Goal: Obtain resource: Download file/media

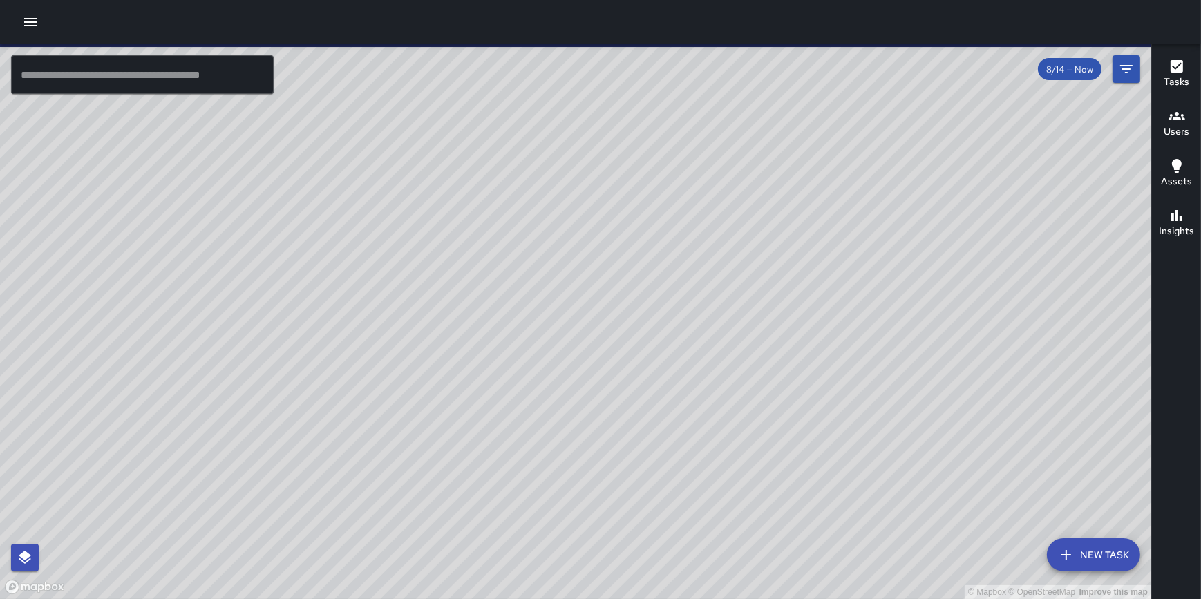
click at [25, 15] on icon "button" at bounding box center [30, 22] width 17 height 17
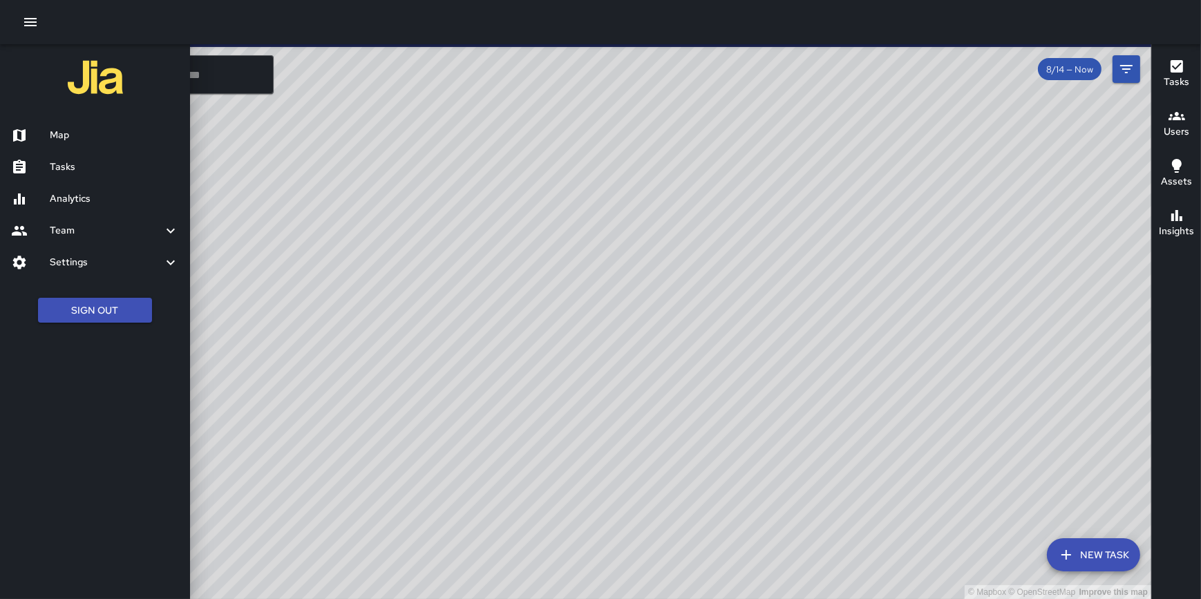
click at [71, 194] on h6 "Analytics" at bounding box center [114, 198] width 129 height 15
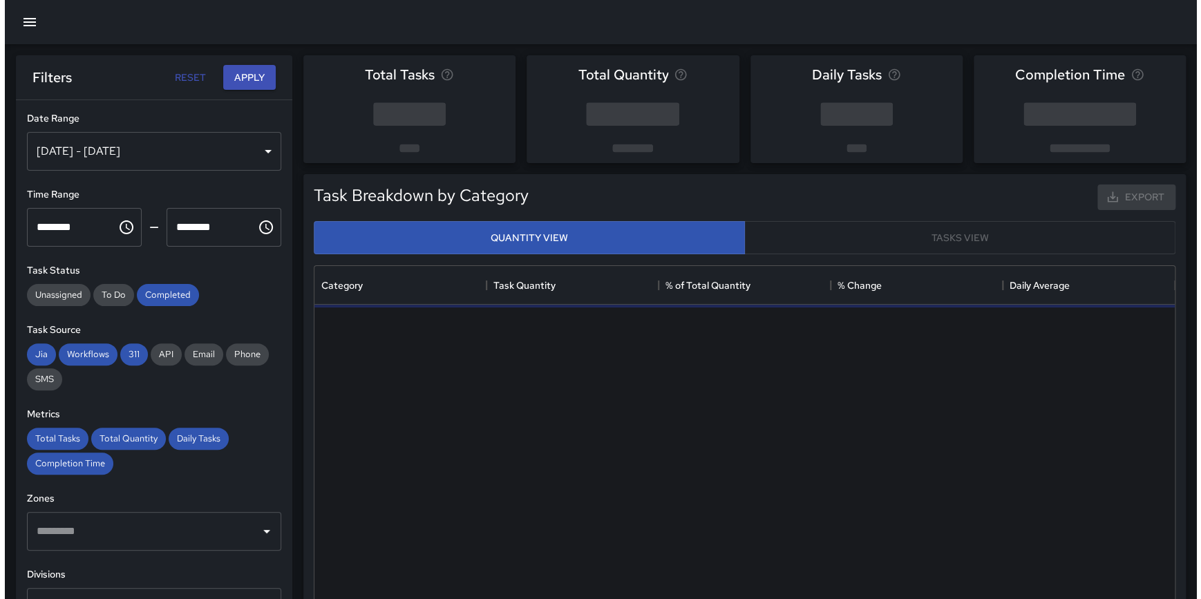
scroll to position [404, 850]
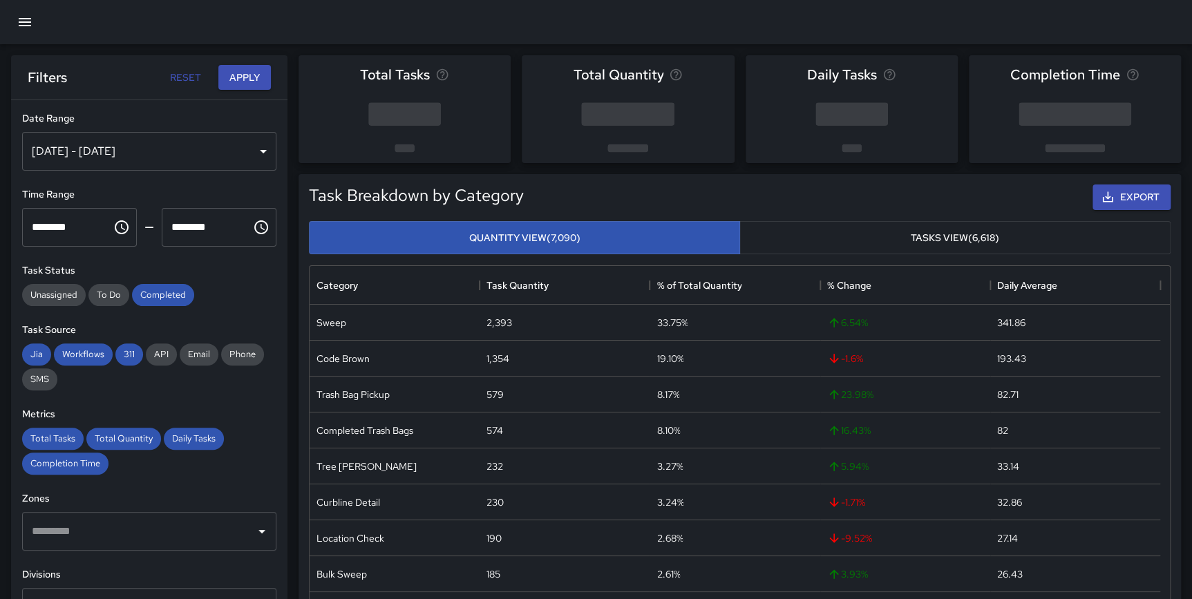
click at [120, 150] on div "[DATE] - [DATE]" at bounding box center [149, 151] width 254 height 39
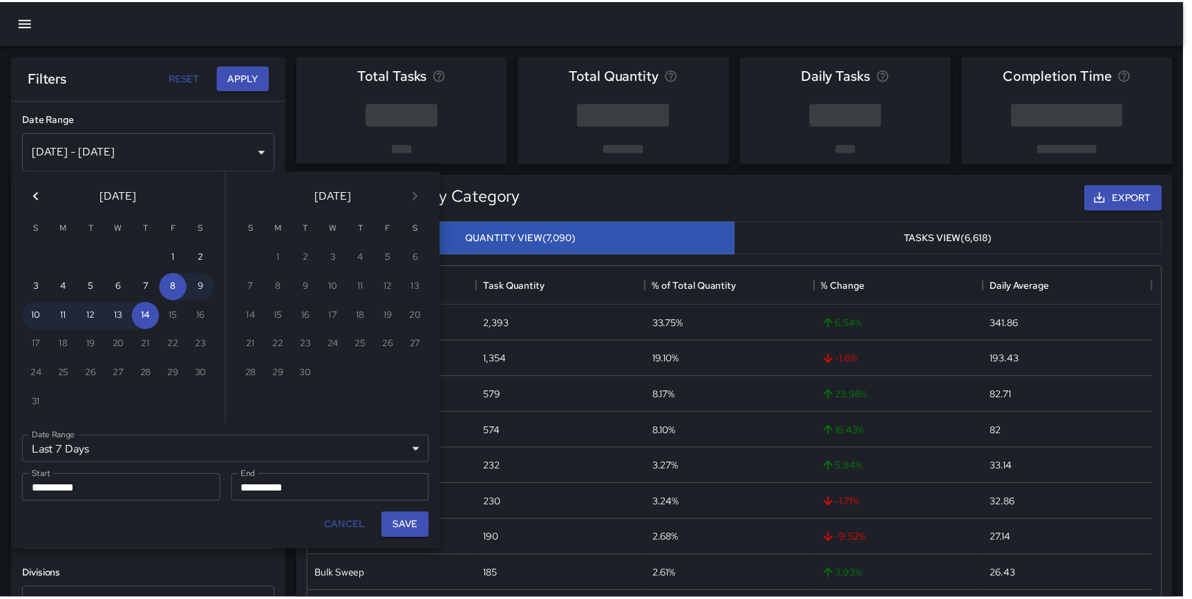
scroll to position [404, 851]
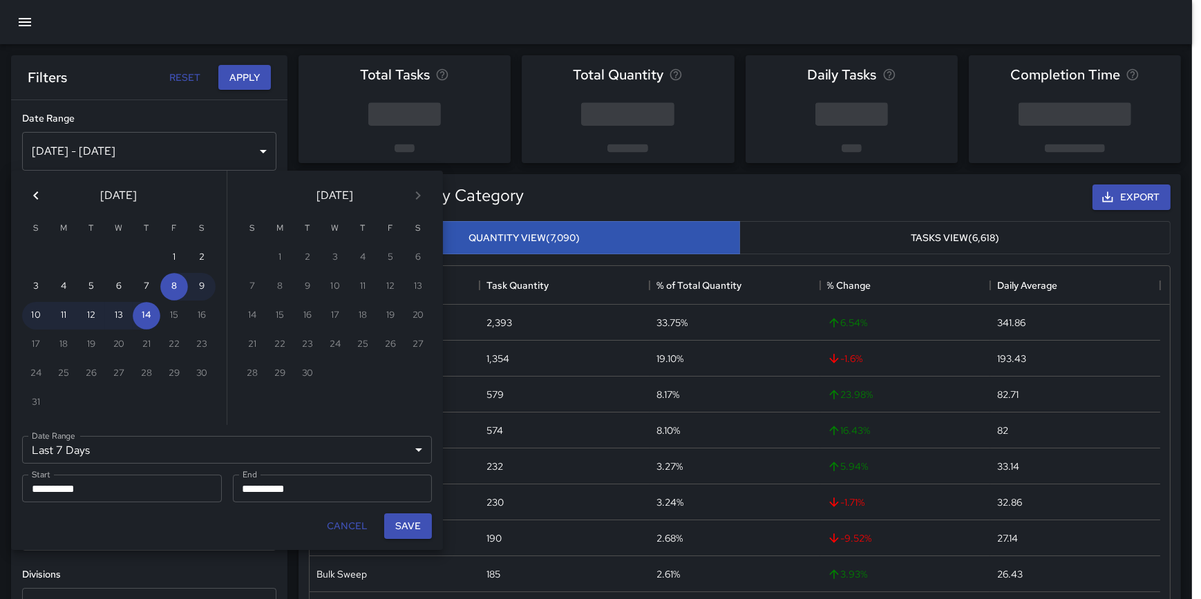
click at [30, 195] on icon "Previous month" at bounding box center [36, 195] width 17 height 17
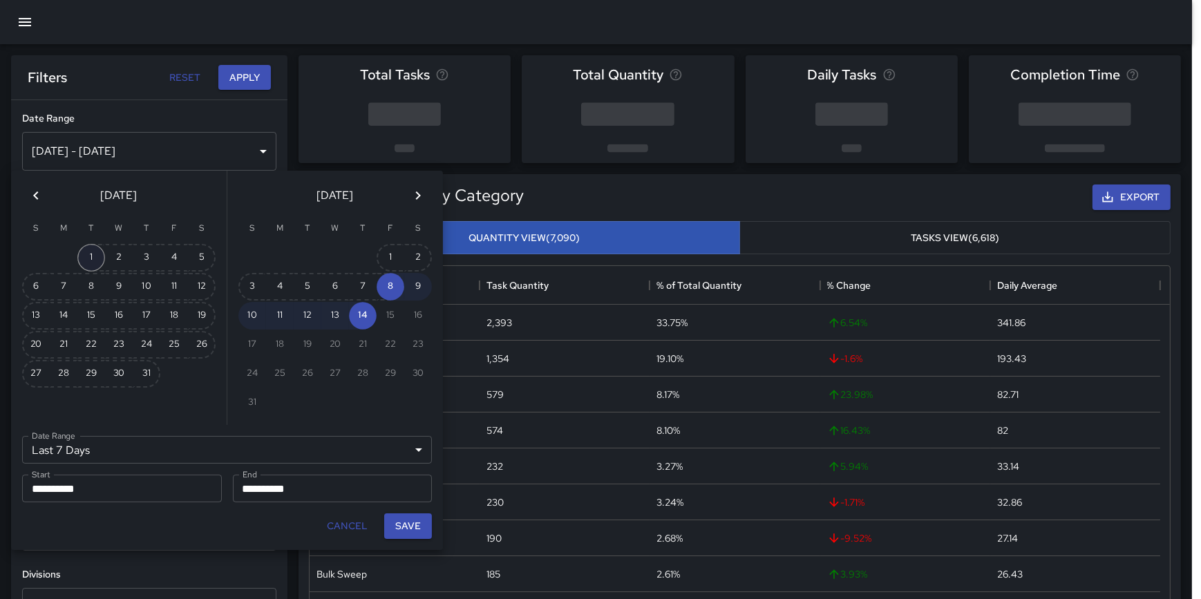
click at [89, 252] on button "1" at bounding box center [91, 258] width 28 height 28
type input "******"
type input "**********"
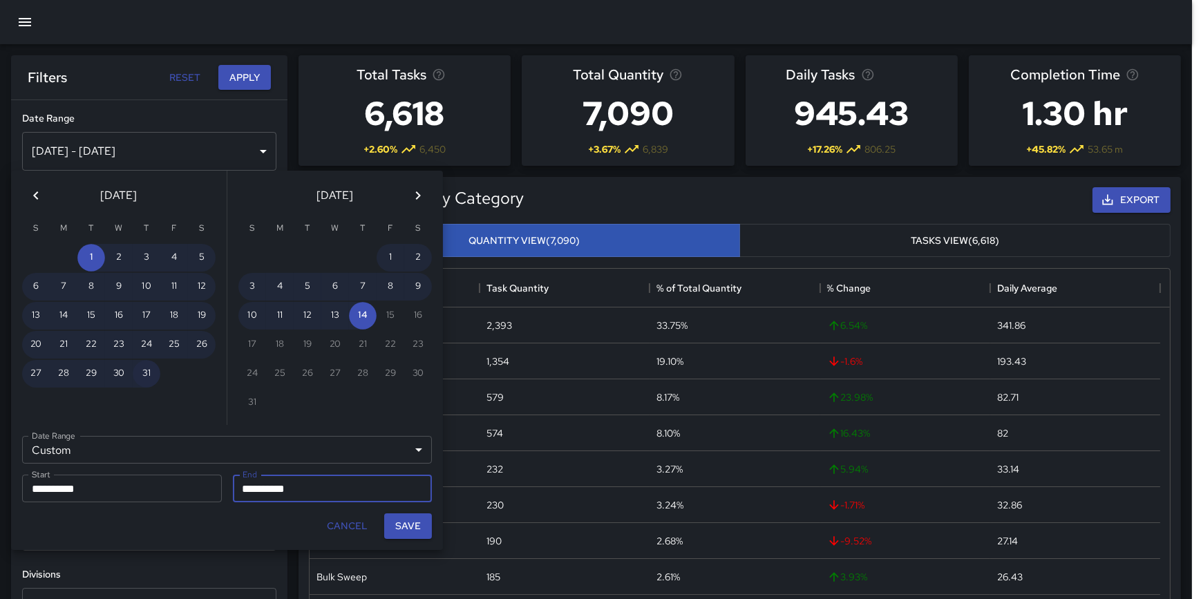
click at [140, 369] on button "31" at bounding box center [147, 374] width 28 height 28
type input "**********"
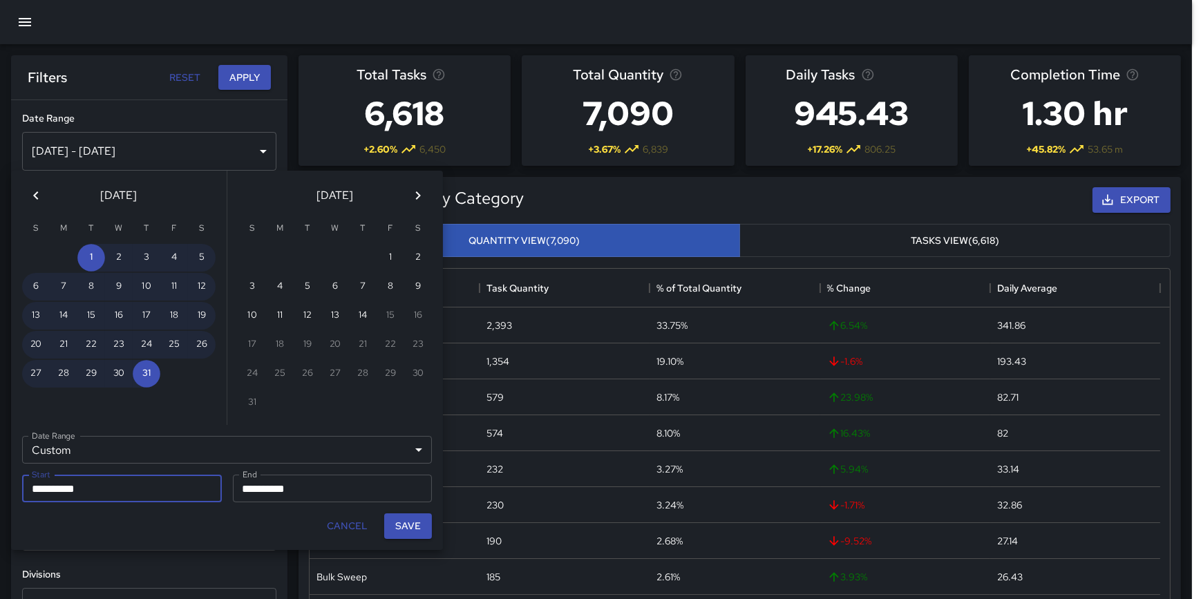
click at [408, 521] on button "Save" at bounding box center [408, 527] width 48 height 26
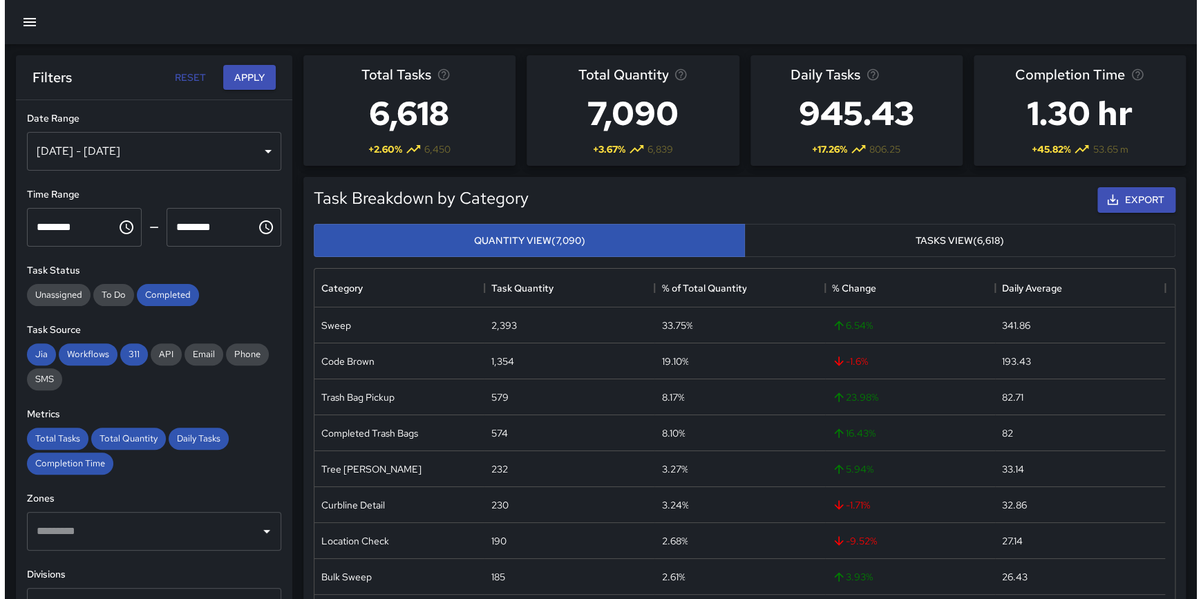
scroll to position [404, 850]
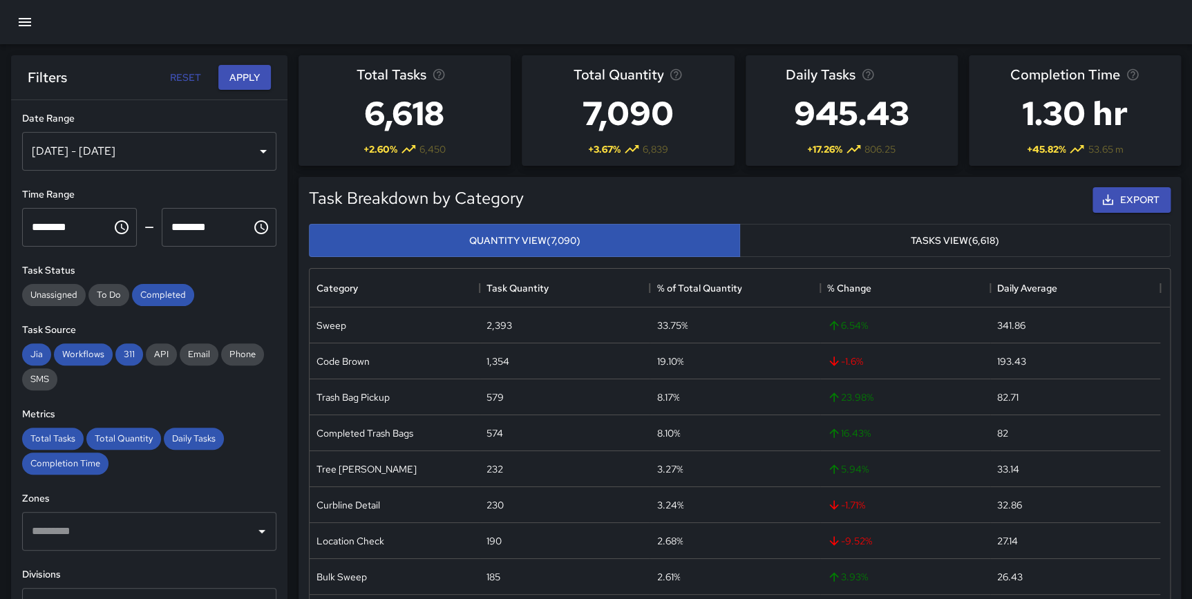
click at [239, 138] on div "[DATE] - [DATE]" at bounding box center [149, 151] width 254 height 39
click at [178, 79] on button "Reset" at bounding box center [185, 78] width 44 height 26
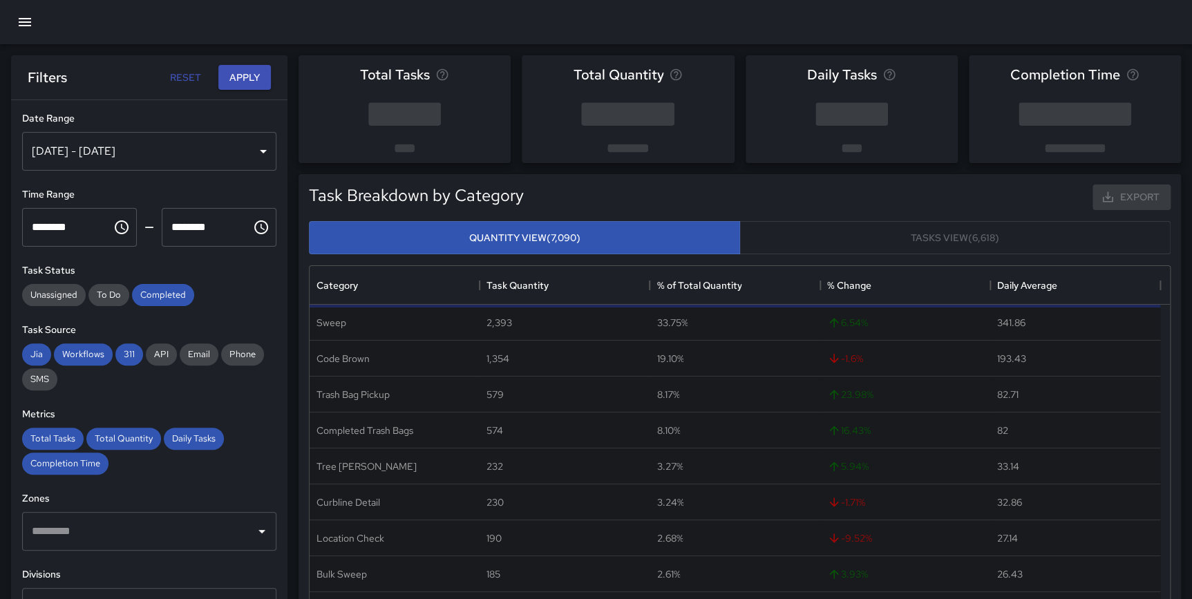
click at [292, 341] on div "Task Breakdown by Category Export Quantity View (7,090) Tasks View (6,618) Cate…" at bounding box center [735, 426] width 894 height 527
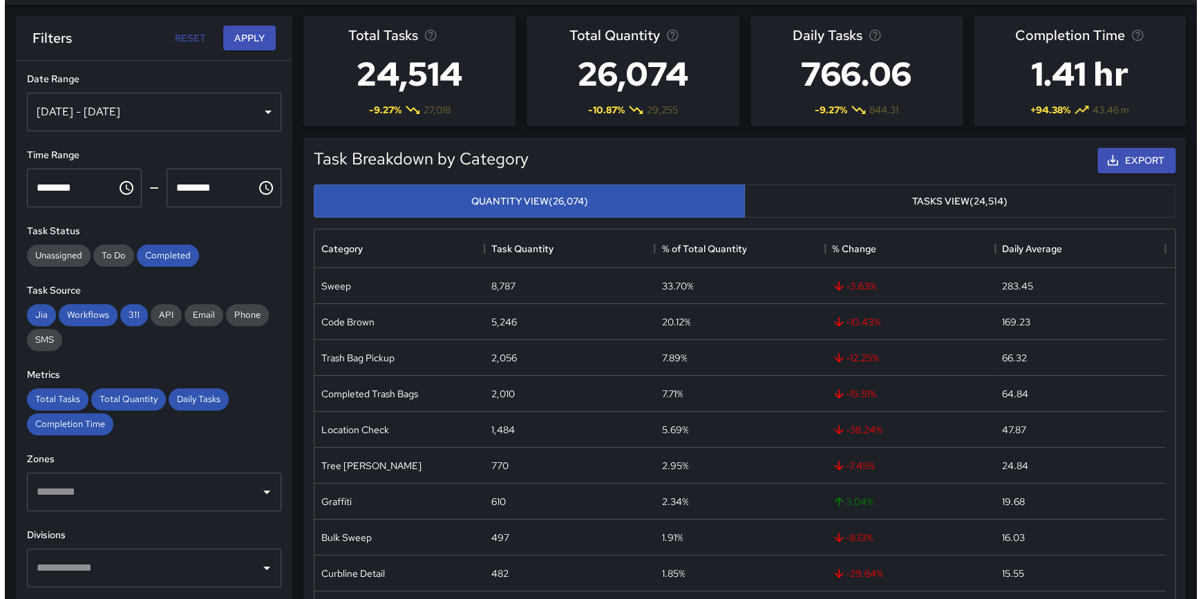
scroll to position [46, 0]
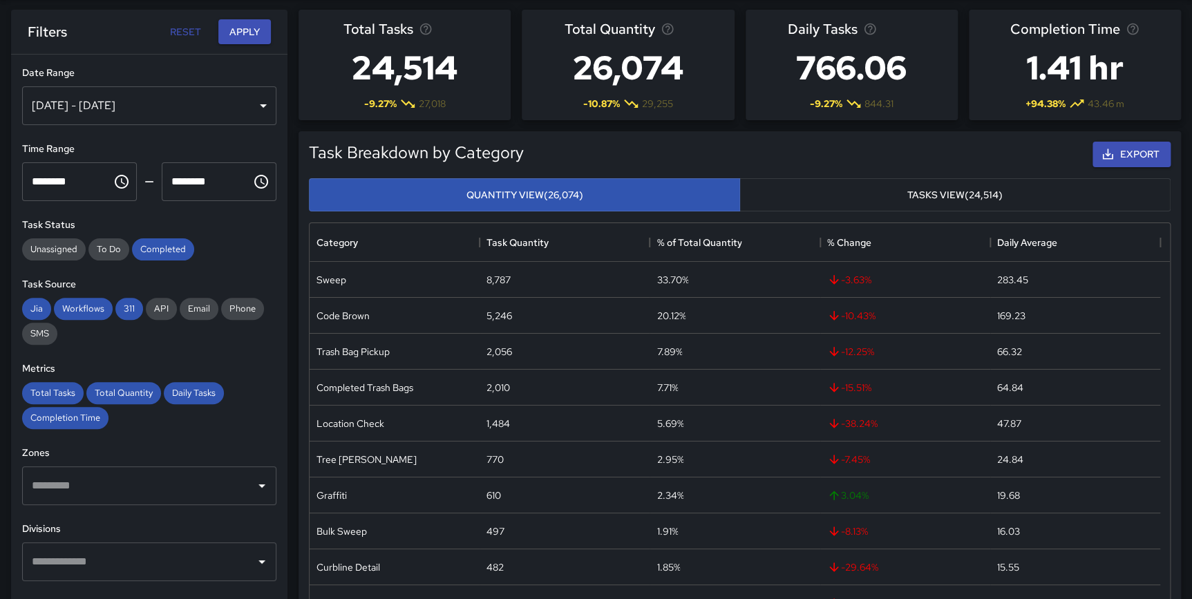
click at [212, 113] on div "[DATE] - [DATE]" at bounding box center [149, 105] width 254 height 39
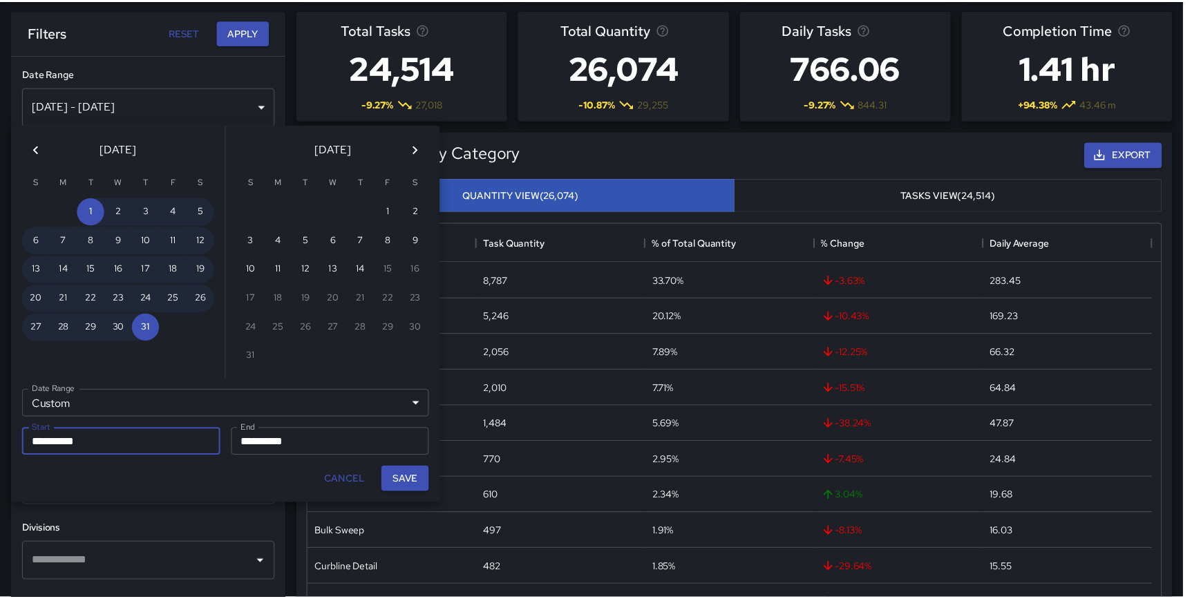
scroll to position [404, 851]
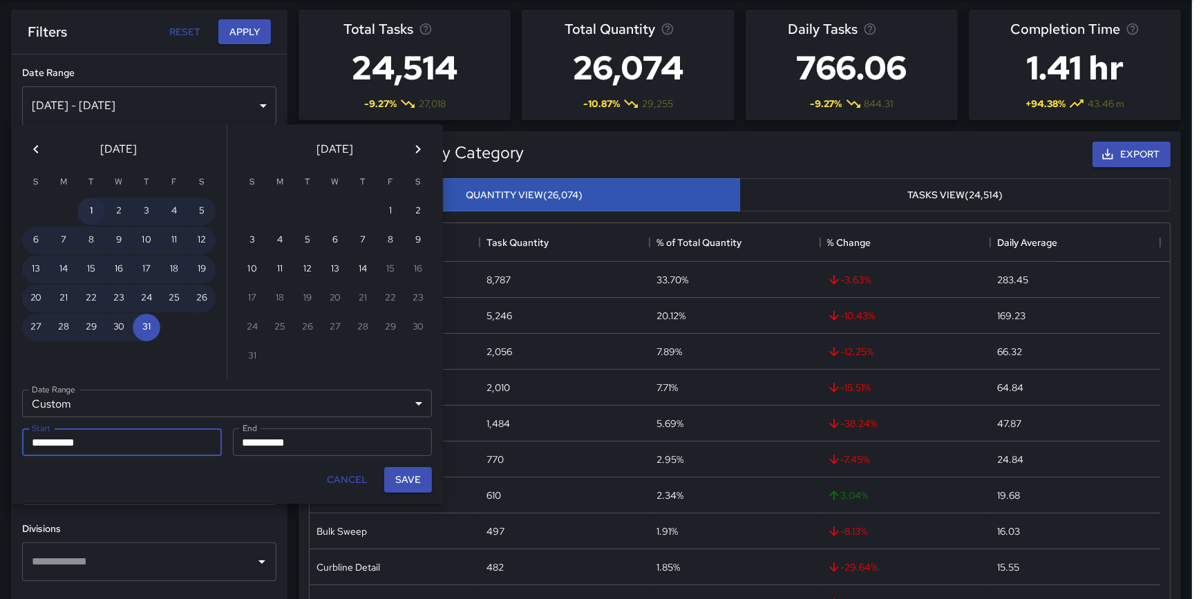
click at [93, 211] on button "1" at bounding box center [91, 212] width 28 height 28
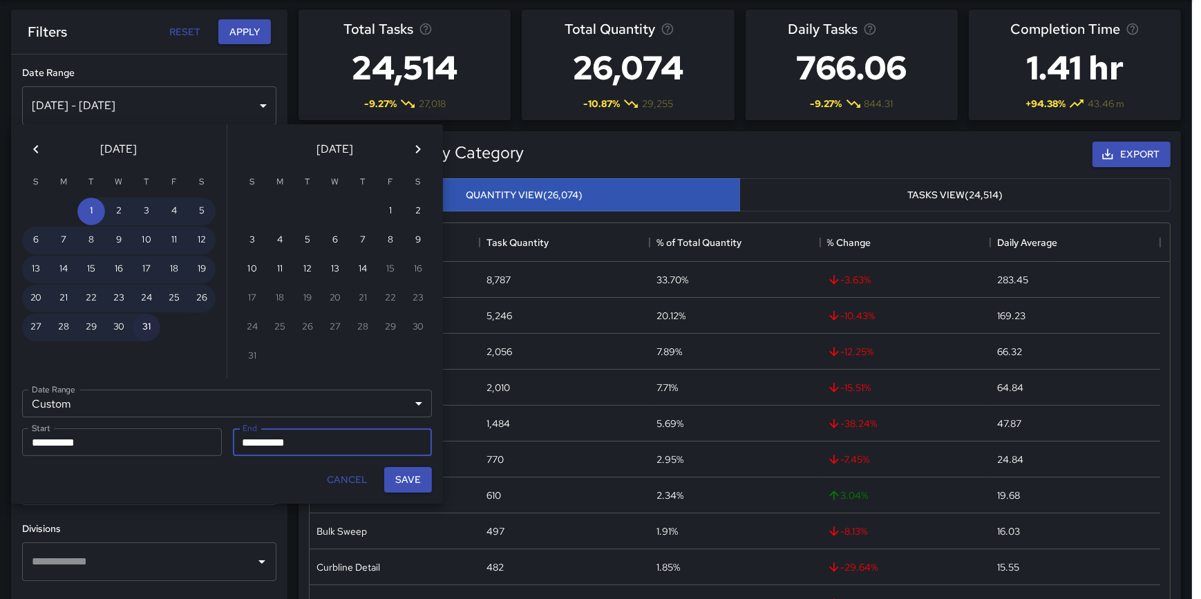
click at [146, 328] on button "31" at bounding box center [147, 328] width 28 height 28
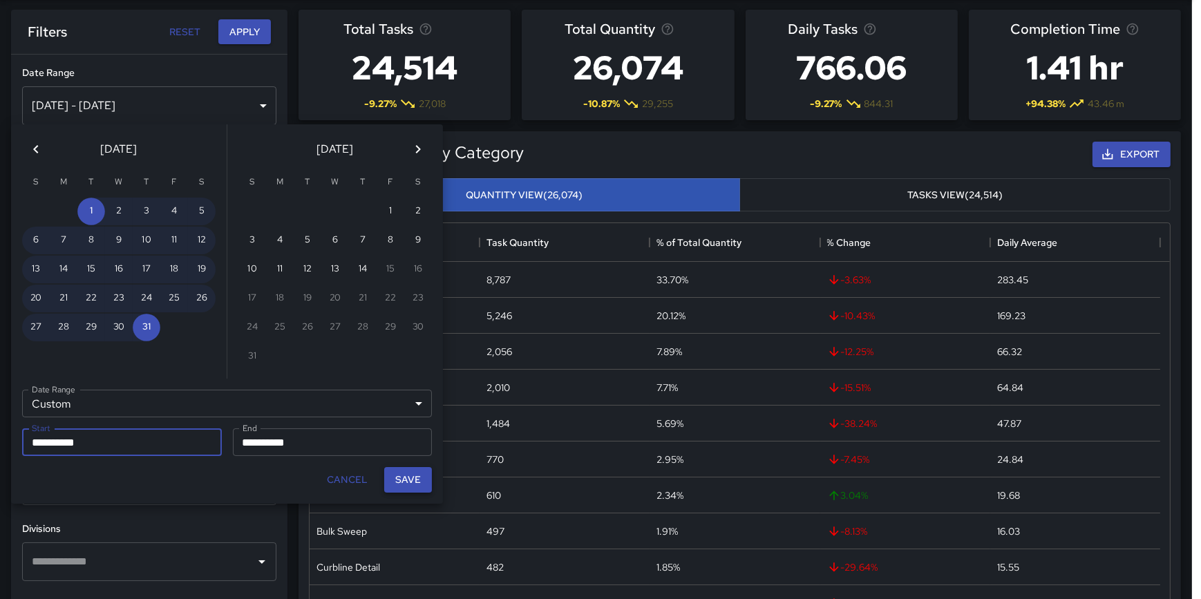
click at [409, 479] on button "Save" at bounding box center [408, 480] width 48 height 26
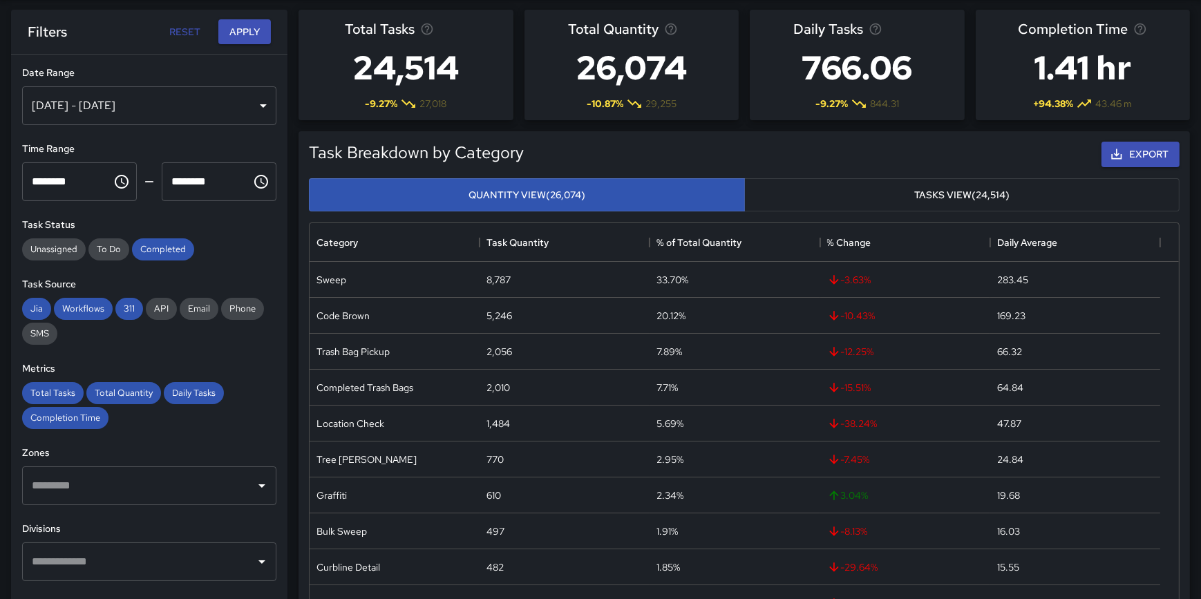
scroll to position [404, 850]
click at [241, 32] on button "Apply" at bounding box center [244, 32] width 53 height 26
click at [225, 111] on div "[DATE] - [DATE]" at bounding box center [149, 105] width 254 height 39
click at [183, 30] on button "Reset" at bounding box center [185, 32] width 44 height 26
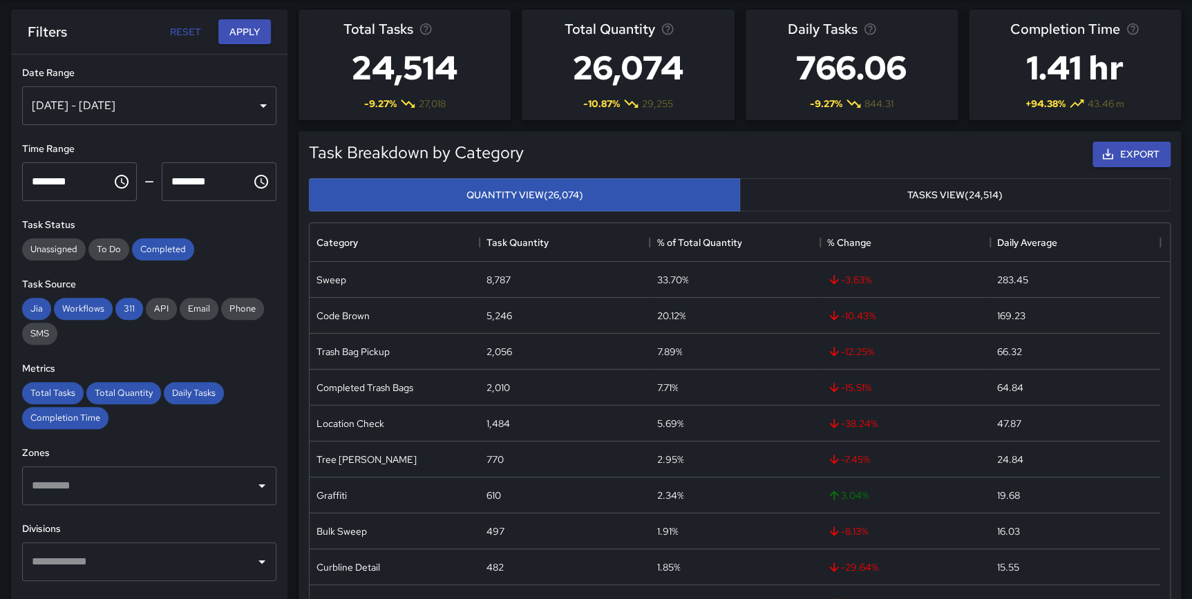
type input "**********"
click at [181, 32] on button "Reset" at bounding box center [185, 32] width 44 height 26
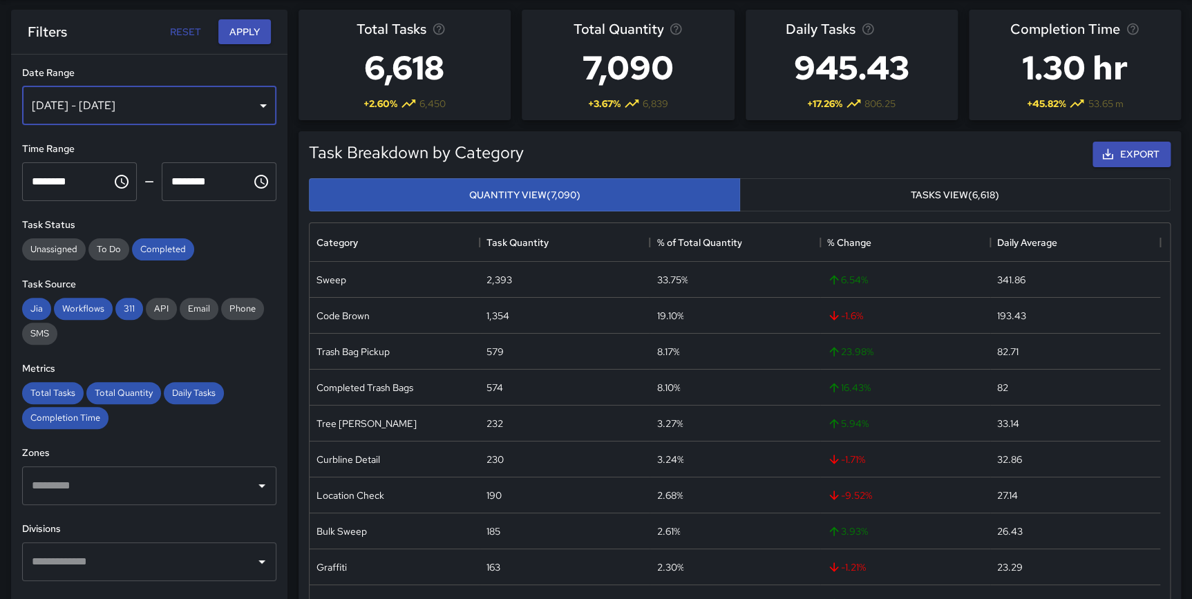
click at [232, 104] on div "[DATE] - [DATE]" at bounding box center [149, 105] width 254 height 39
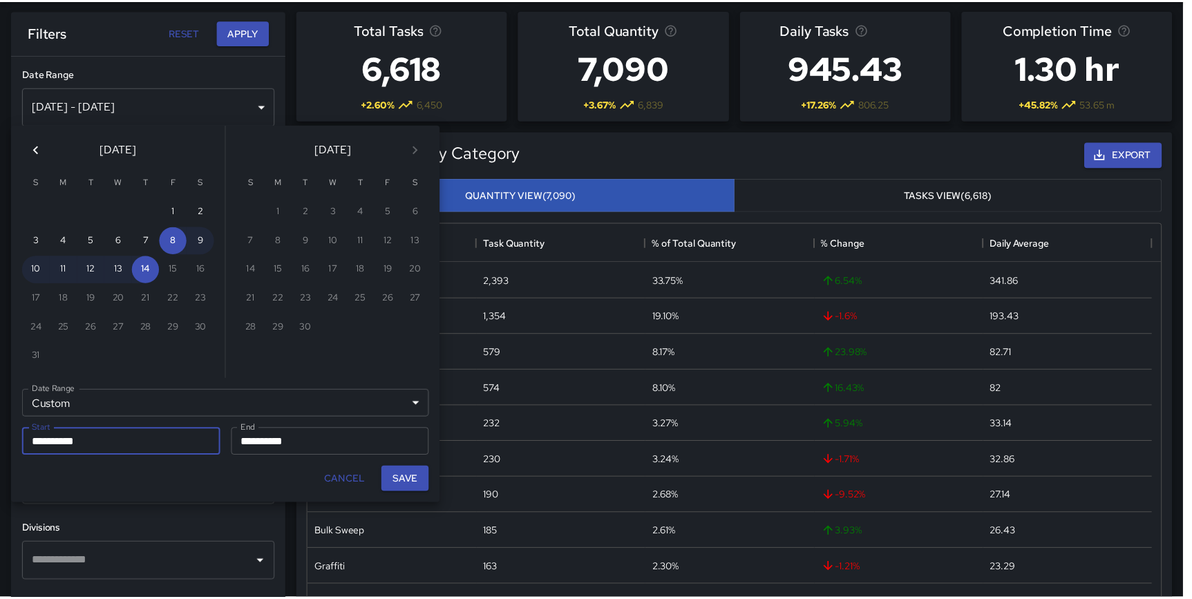
scroll to position [404, 851]
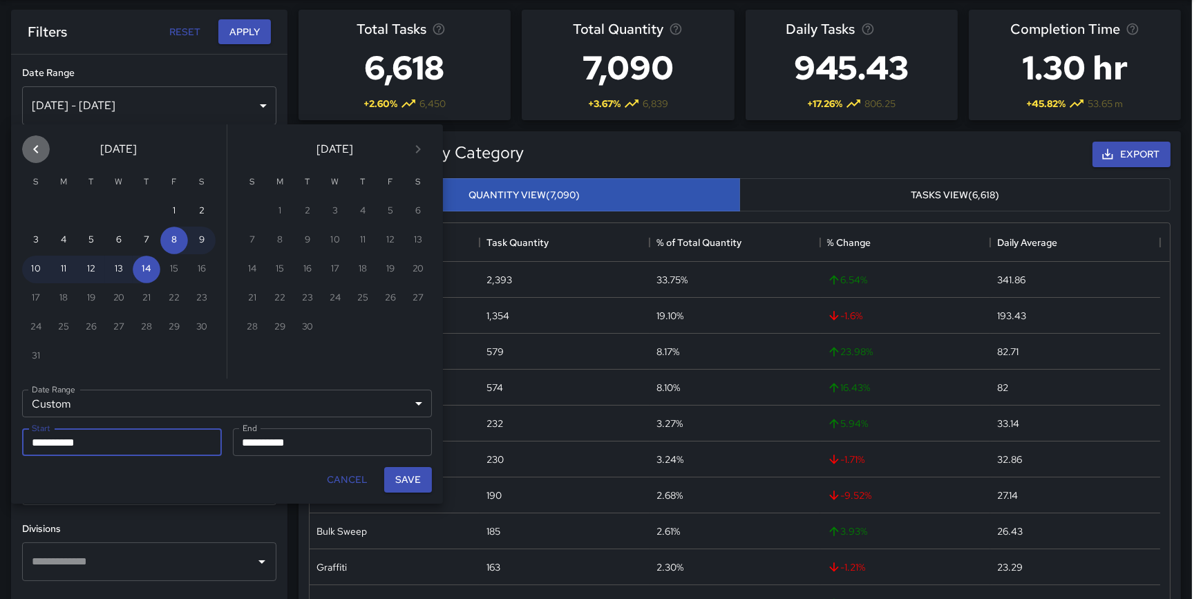
click at [35, 145] on icon "Previous month" at bounding box center [36, 149] width 17 height 17
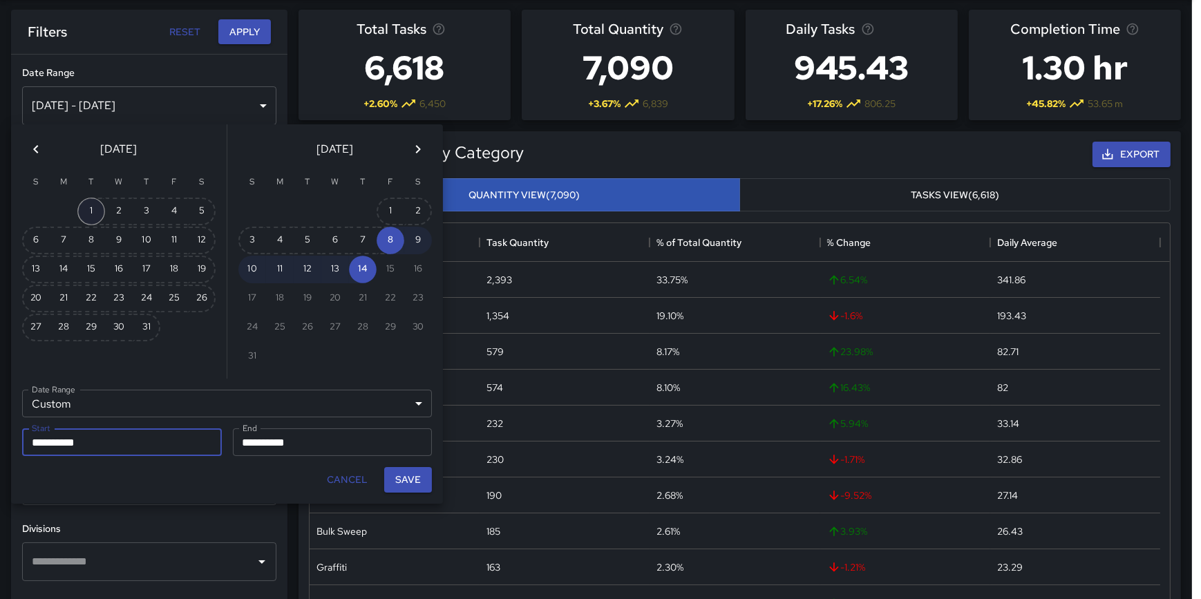
click at [96, 210] on button "1" at bounding box center [91, 212] width 28 height 28
type input "**********"
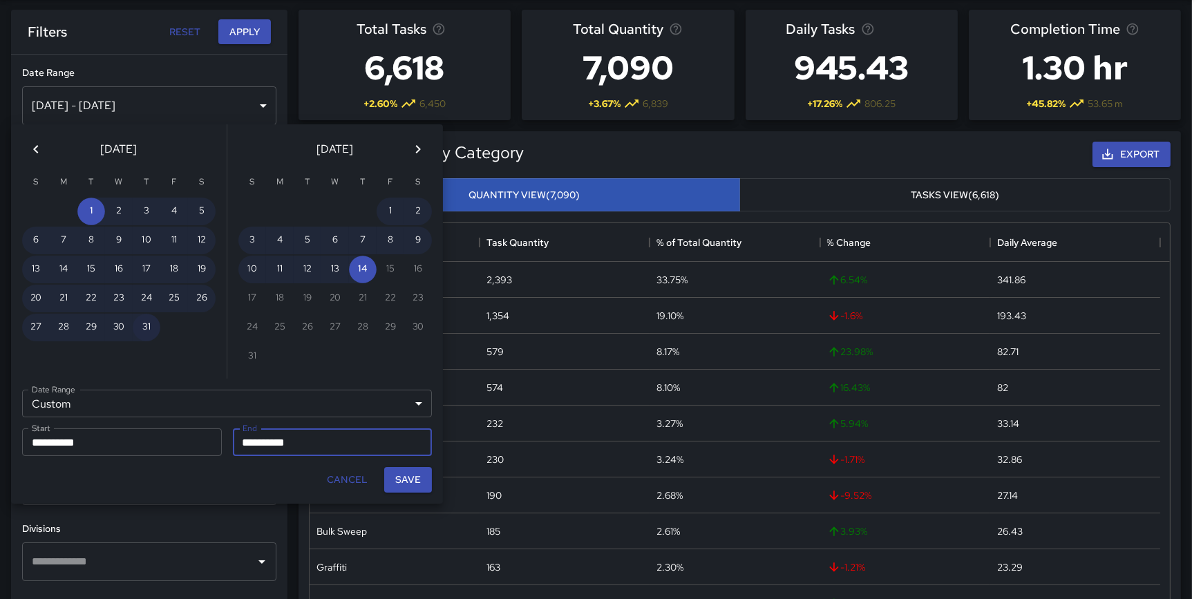
click at [147, 324] on button "31" at bounding box center [147, 328] width 28 height 28
type input "**********"
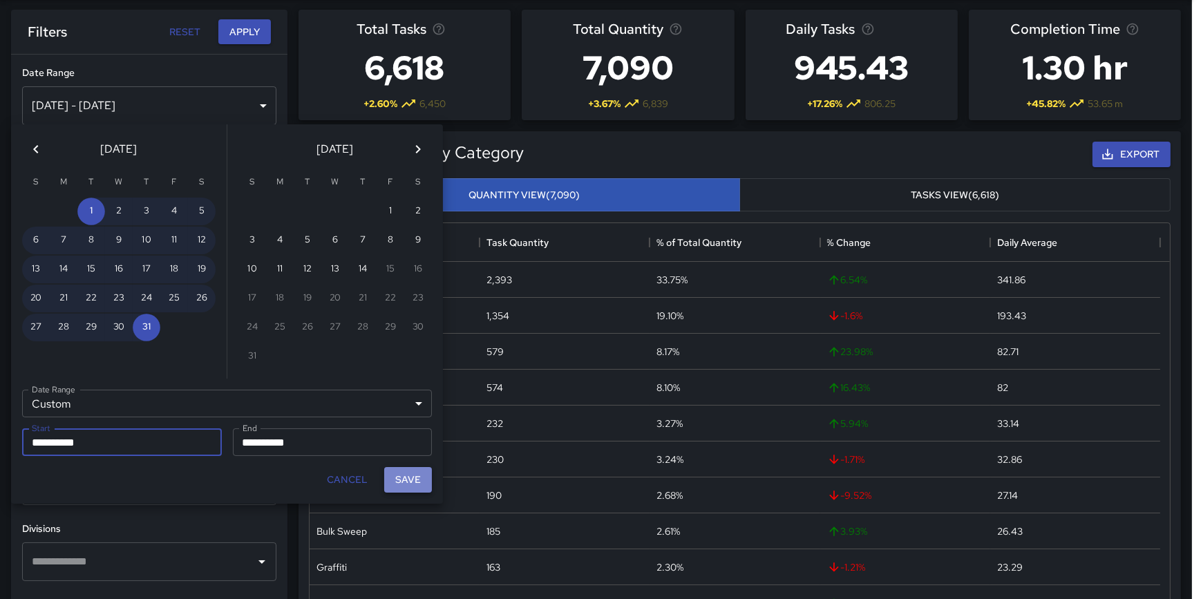
click at [401, 475] on button "Save" at bounding box center [408, 480] width 48 height 26
type input "**********"
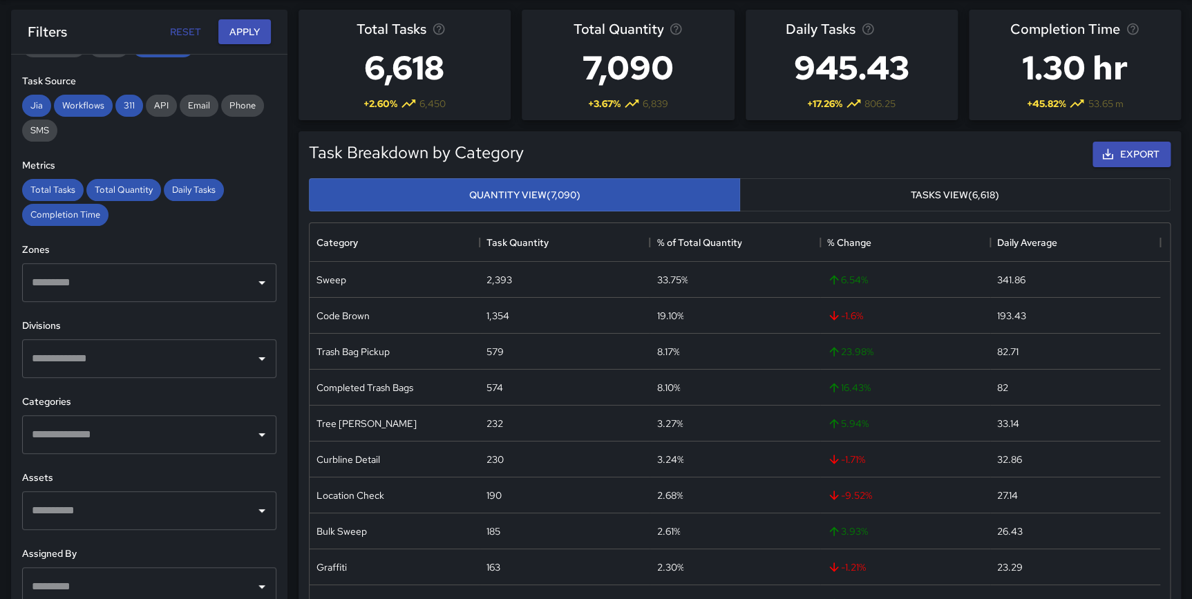
scroll to position [208, 0]
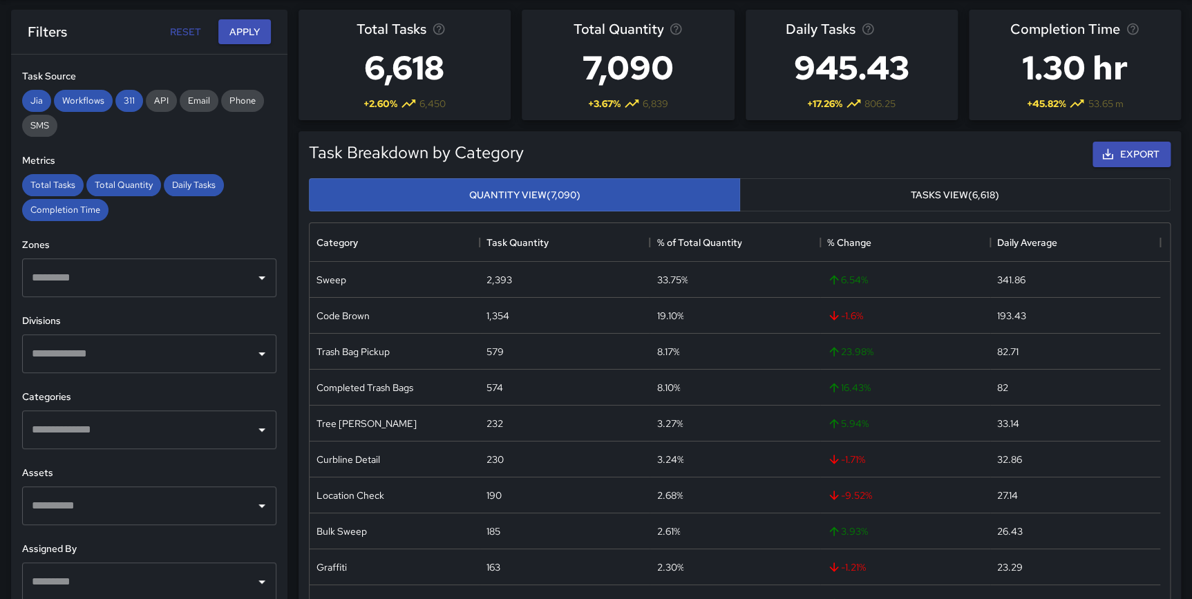
click at [114, 422] on input "text" at bounding box center [138, 430] width 221 height 26
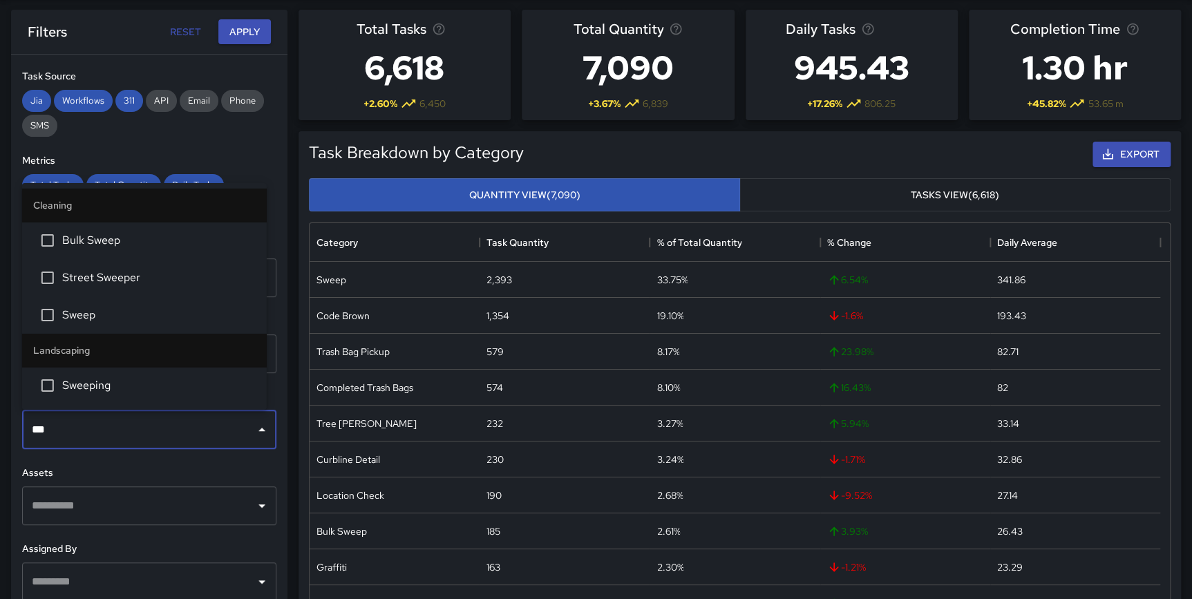
type input "****"
click at [118, 313] on span "Sweep" at bounding box center [159, 315] width 194 height 17
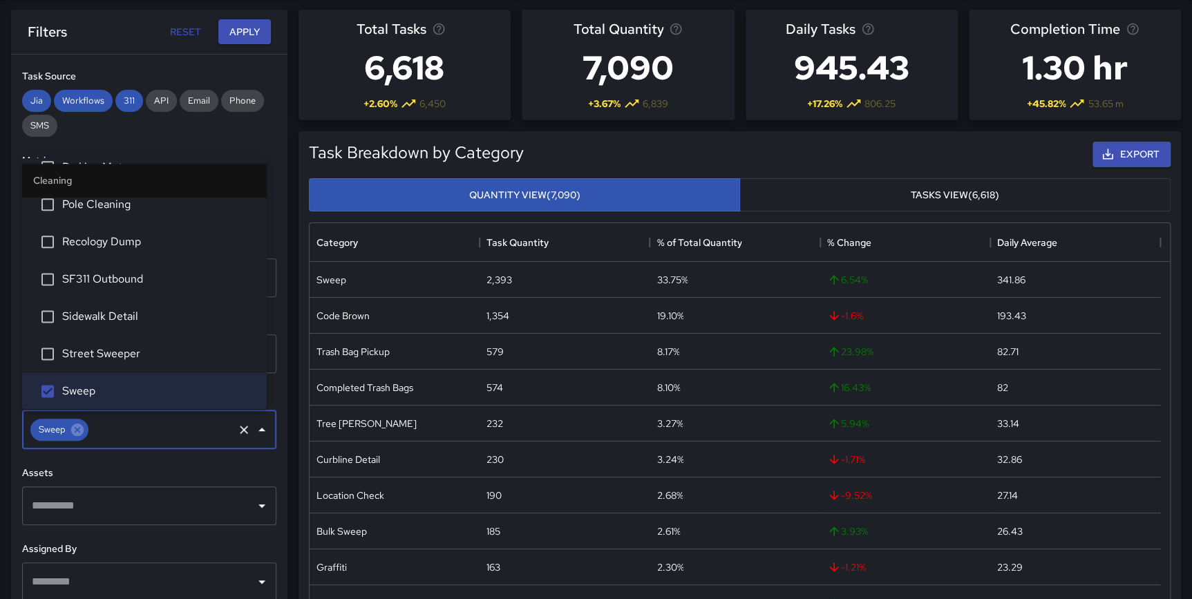
scroll to position [209, 0]
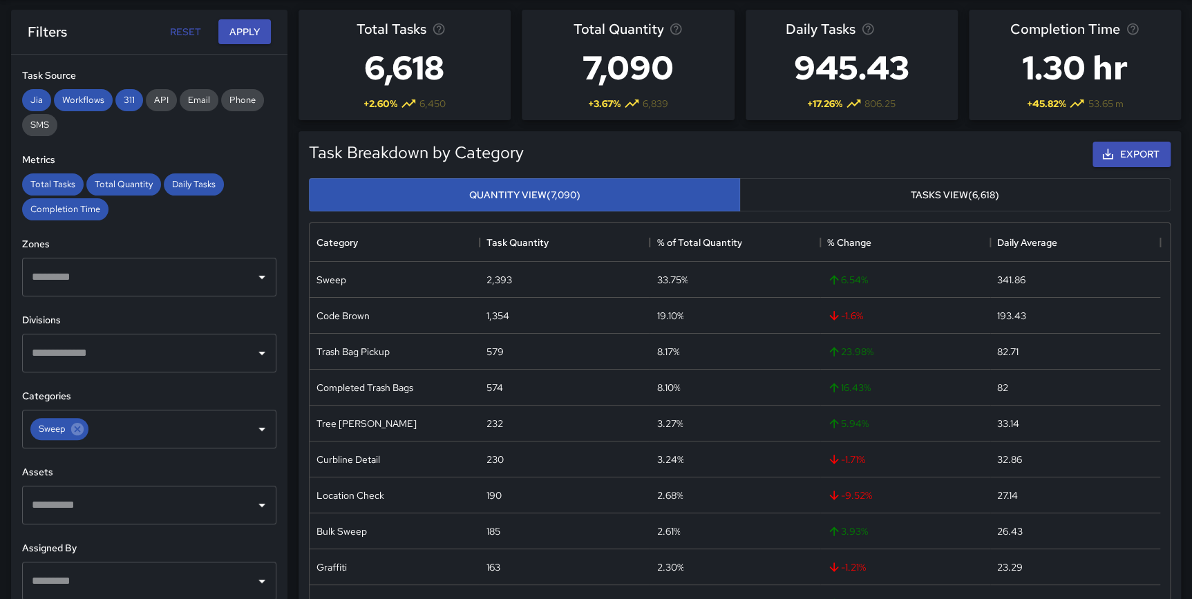
click at [270, 372] on div "**********" at bounding box center [149, 332] width 276 height 554
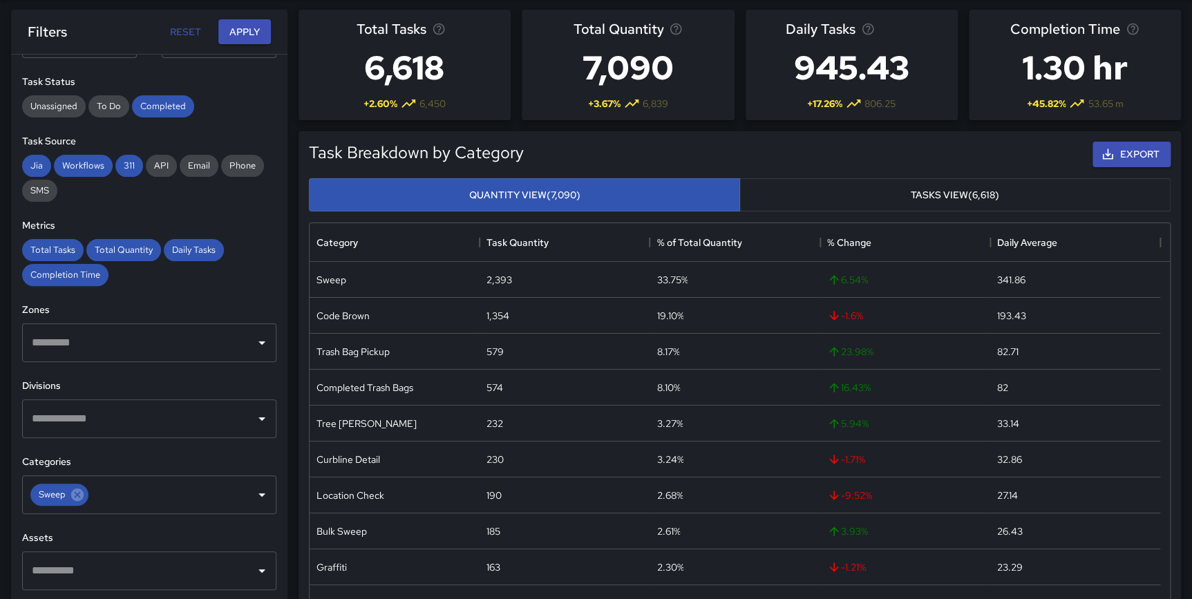
scroll to position [0, 0]
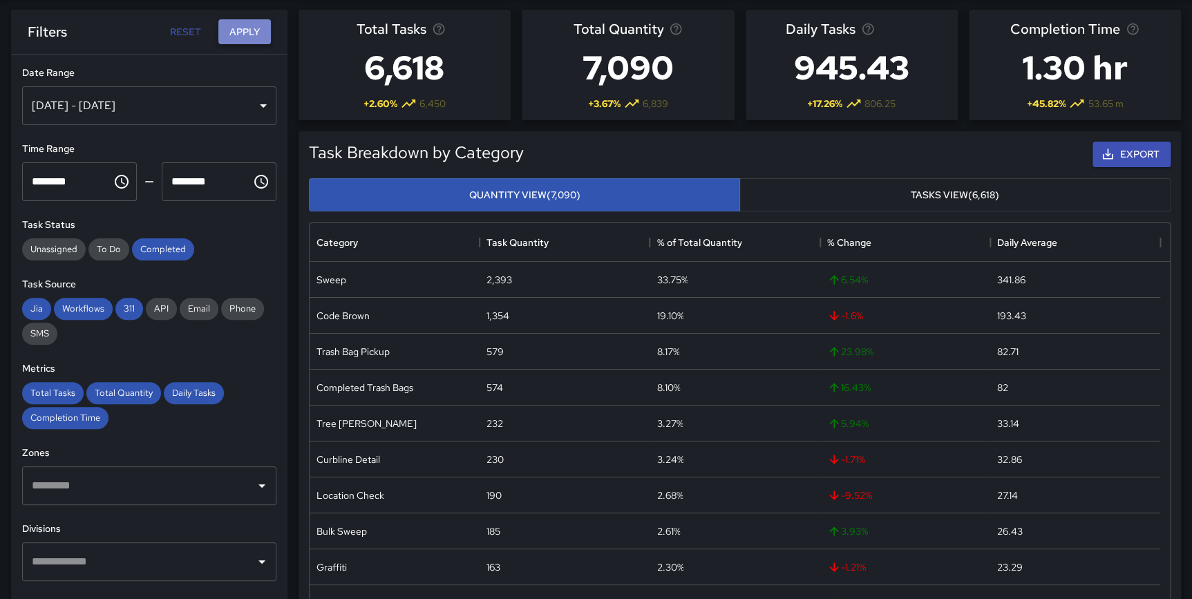
click at [239, 36] on button "Apply" at bounding box center [244, 32] width 53 height 26
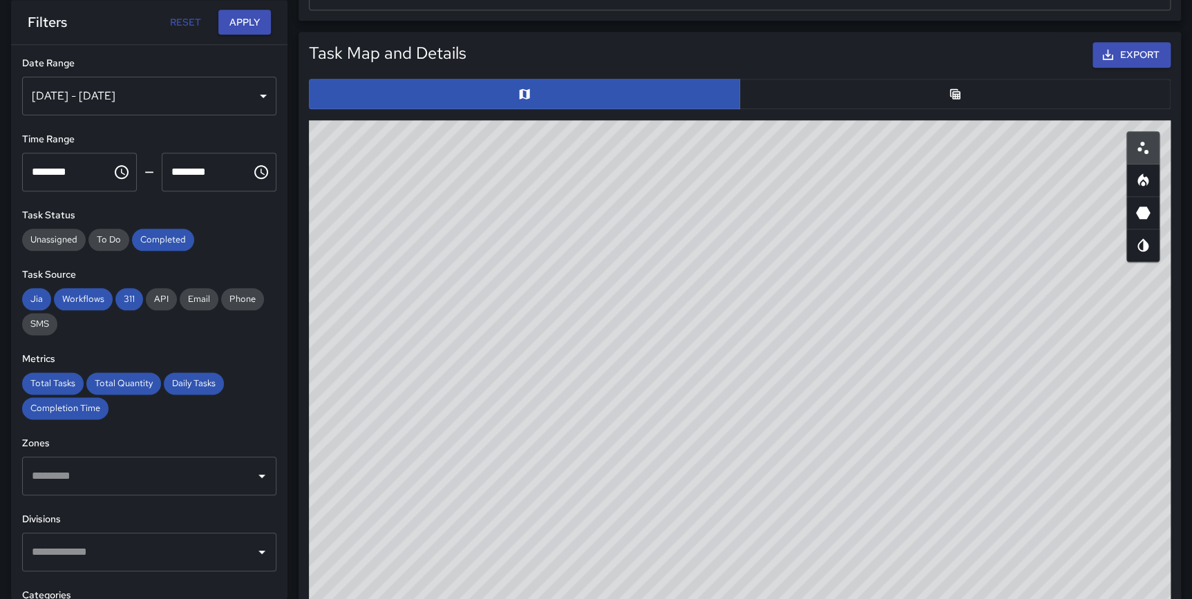
scroll to position [689, 0]
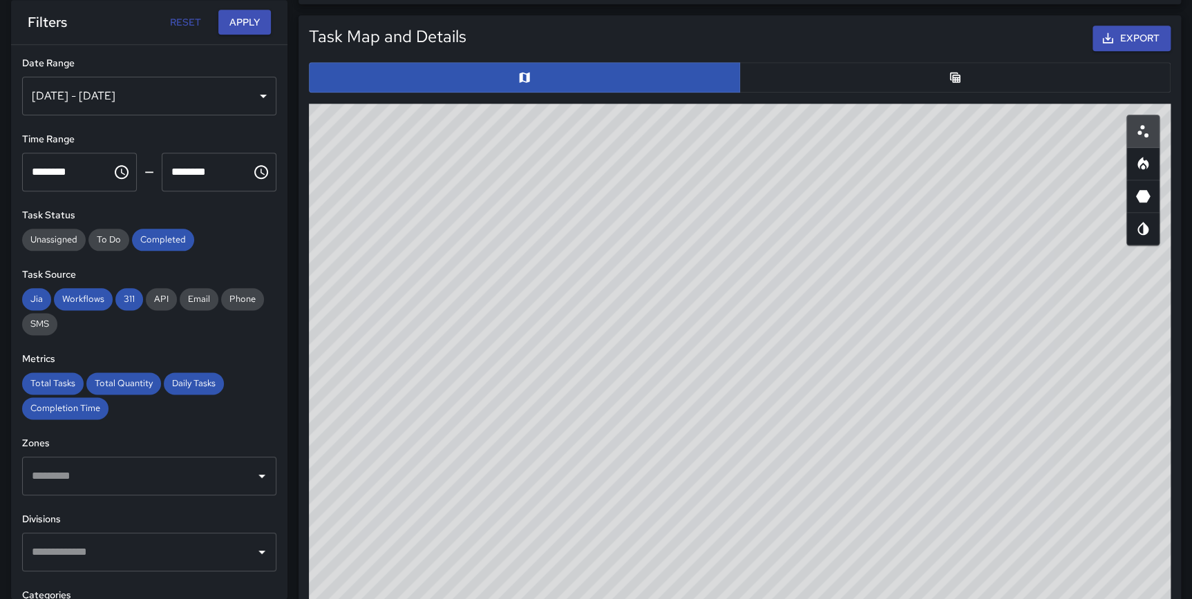
click at [1146, 165] on icon "Heatmap" at bounding box center [1143, 164] width 17 height 17
type button "heatmap"
click at [949, 78] on icon "Table" at bounding box center [955, 77] width 14 height 14
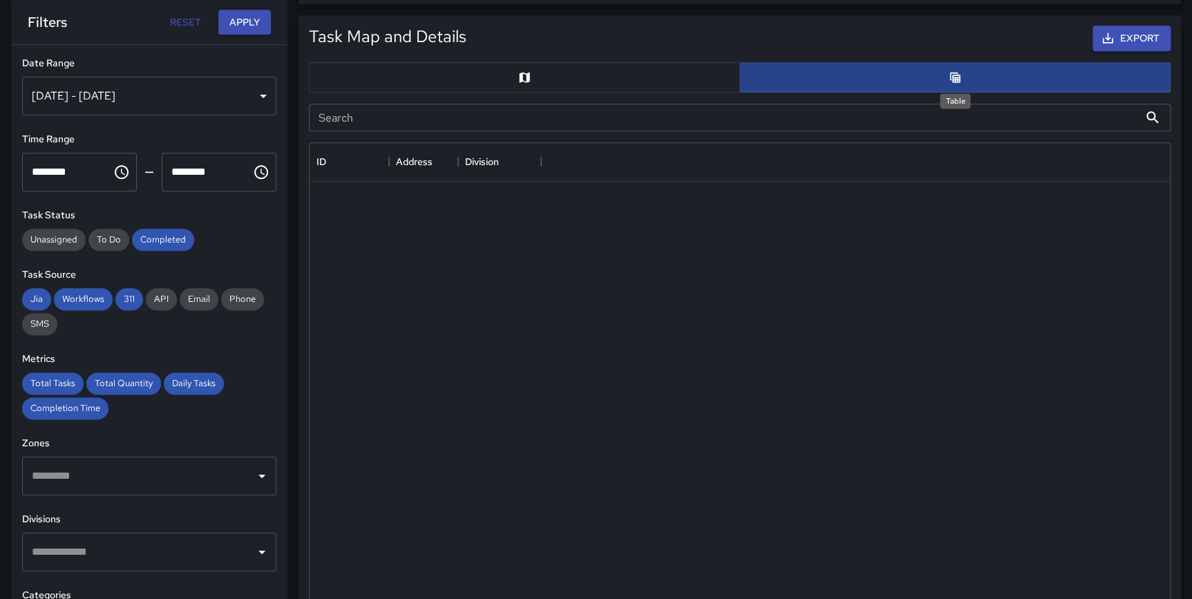
scroll to position [10, 10]
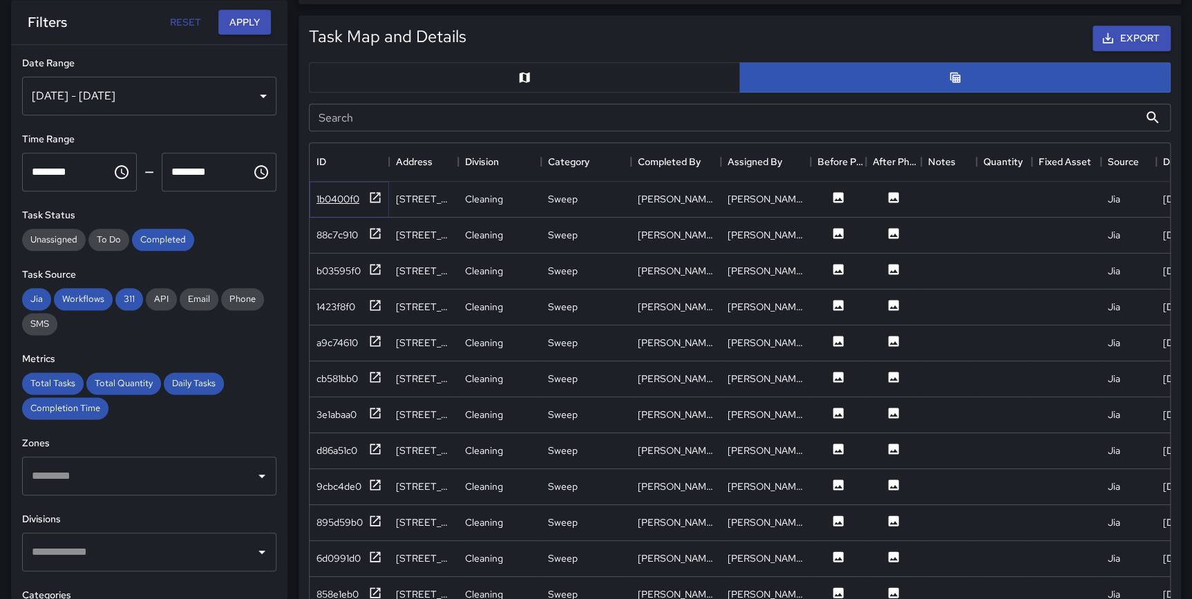
click at [370, 196] on icon at bounding box center [375, 197] width 10 height 10
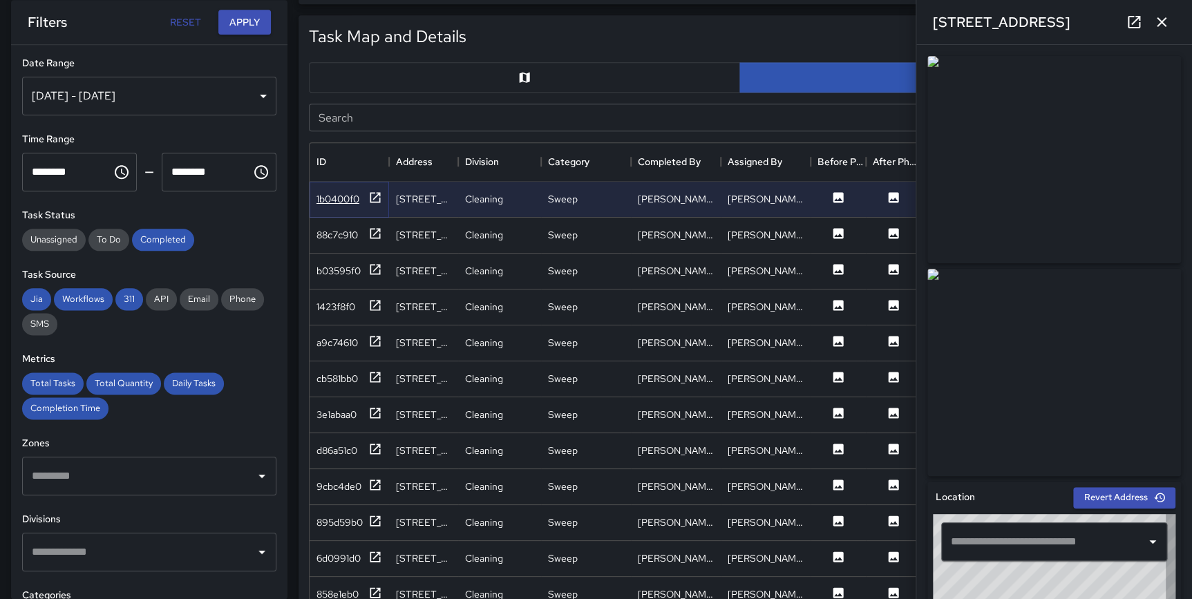
type input "**********"
click at [1156, 22] on icon "button" at bounding box center [1161, 22] width 17 height 17
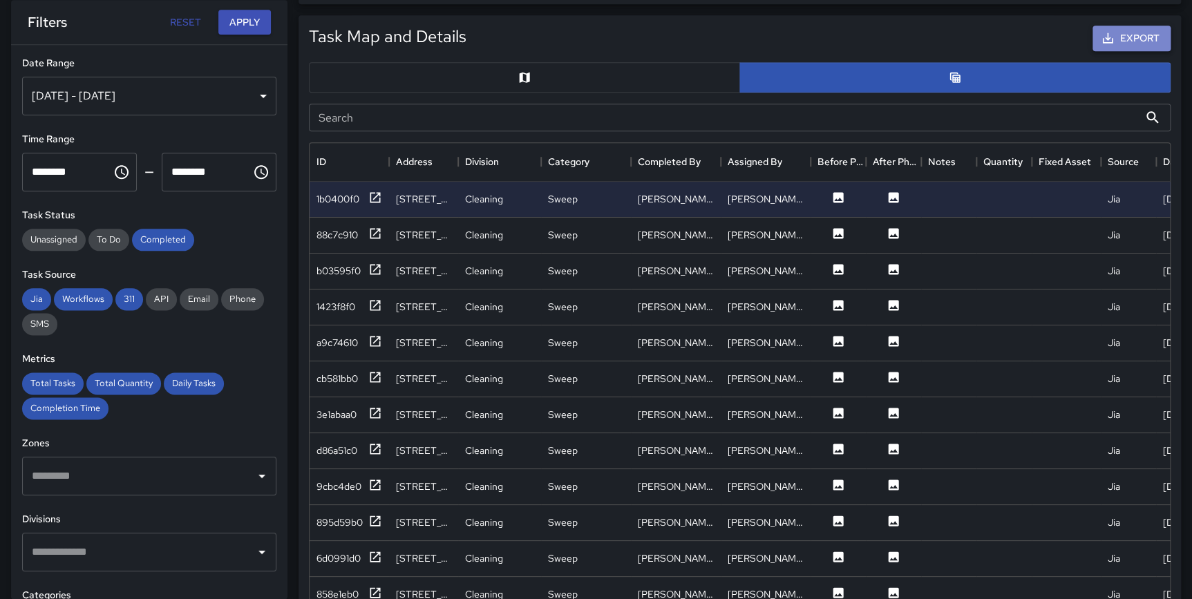
click at [1128, 42] on button "Export" at bounding box center [1132, 39] width 78 height 26
drag, startPoint x: 1128, startPoint y: 42, endPoint x: 1166, endPoint y: 14, distance: 47.4
click at [1166, 15] on div "Task Map and Details Export Search Search ID Address Division Category Complete…" at bounding box center [740, 354] width 883 height 679
click at [182, 21] on button "Reset" at bounding box center [185, 23] width 44 height 26
type input "**********"
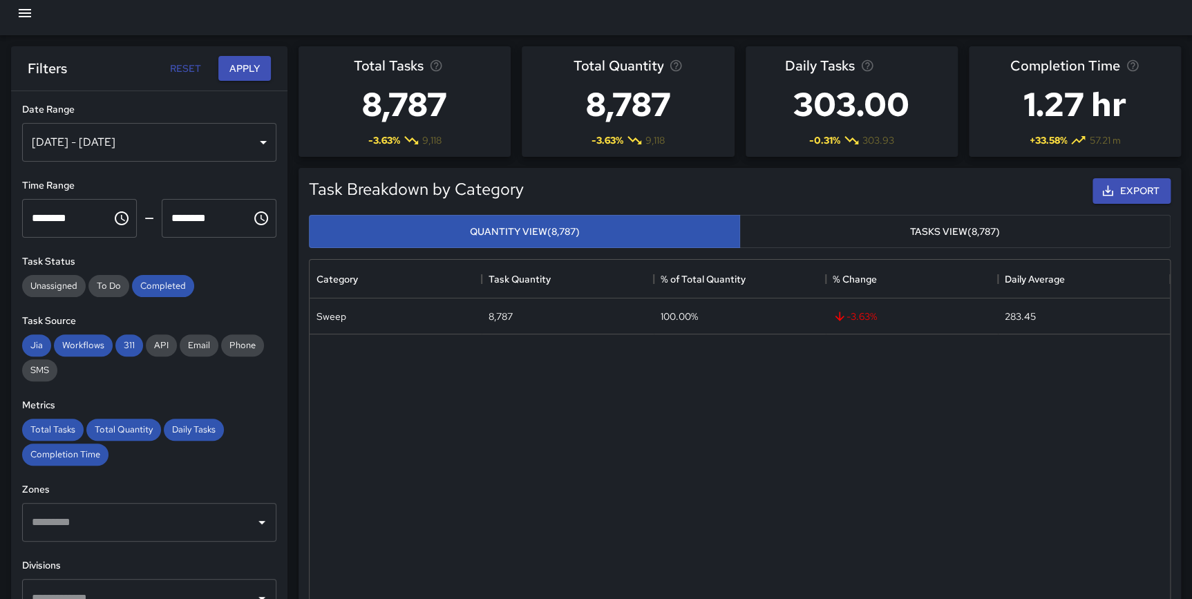
scroll to position [0, 0]
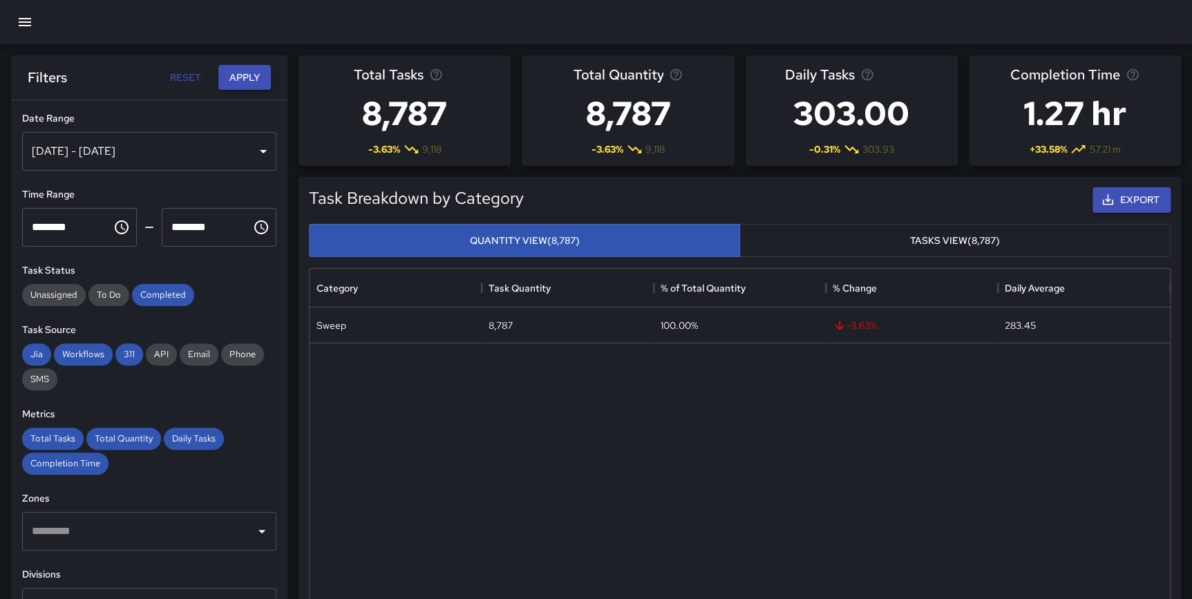
click at [179, 75] on button "Reset" at bounding box center [185, 78] width 44 height 26
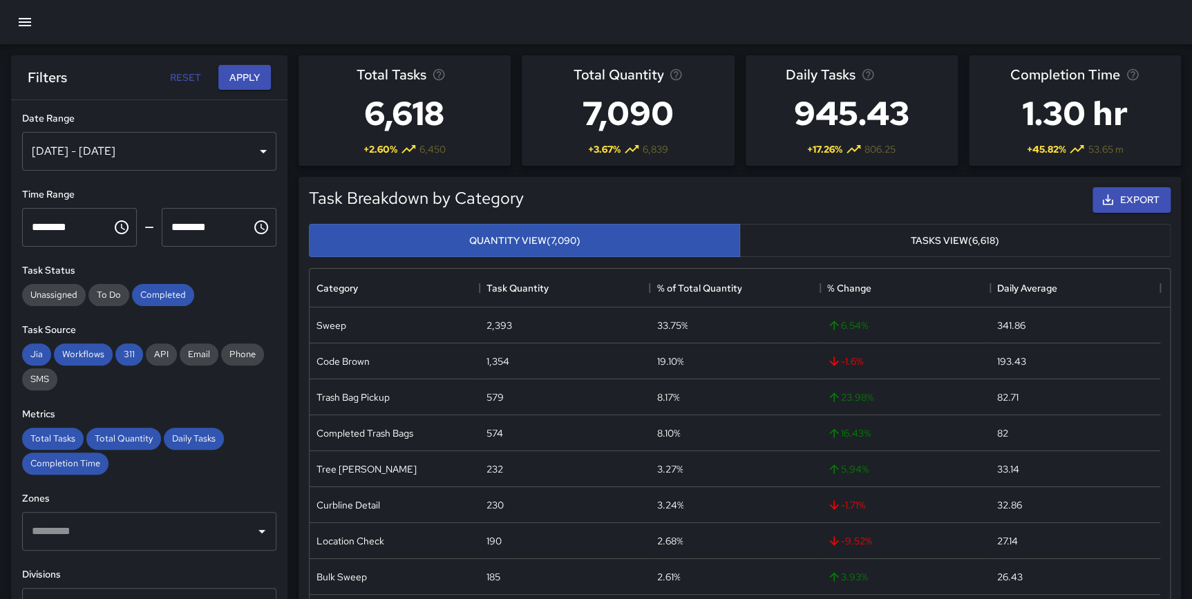
click at [295, 364] on div "Task Breakdown by Category Export Quantity View (7,090) Tasks View (6,618) Cate…" at bounding box center [735, 429] width 894 height 527
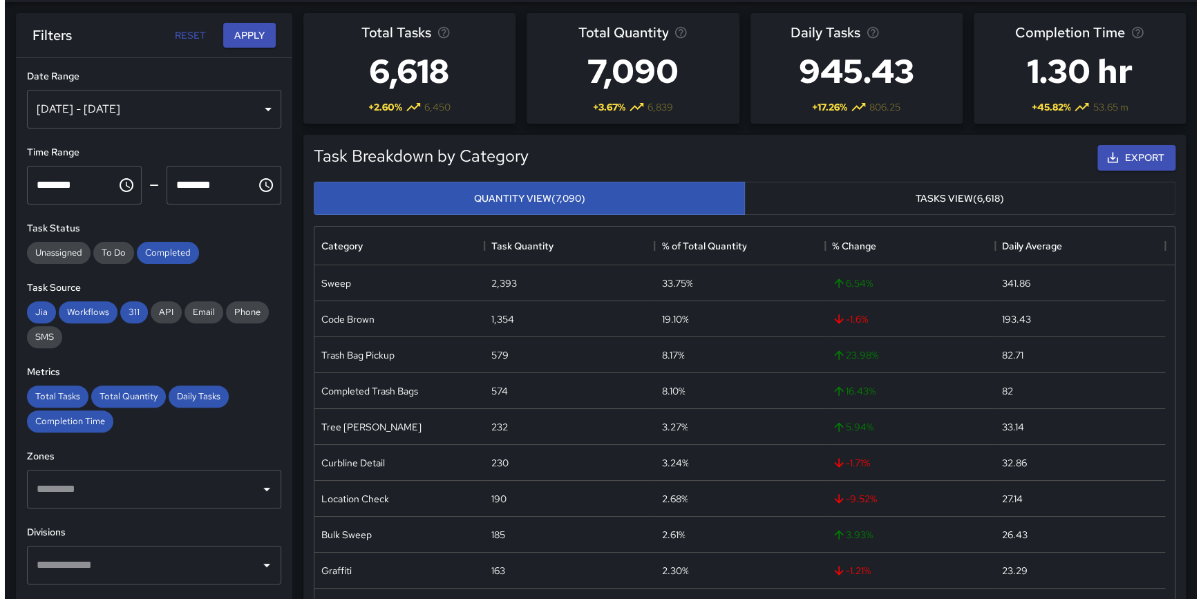
scroll to position [48, 0]
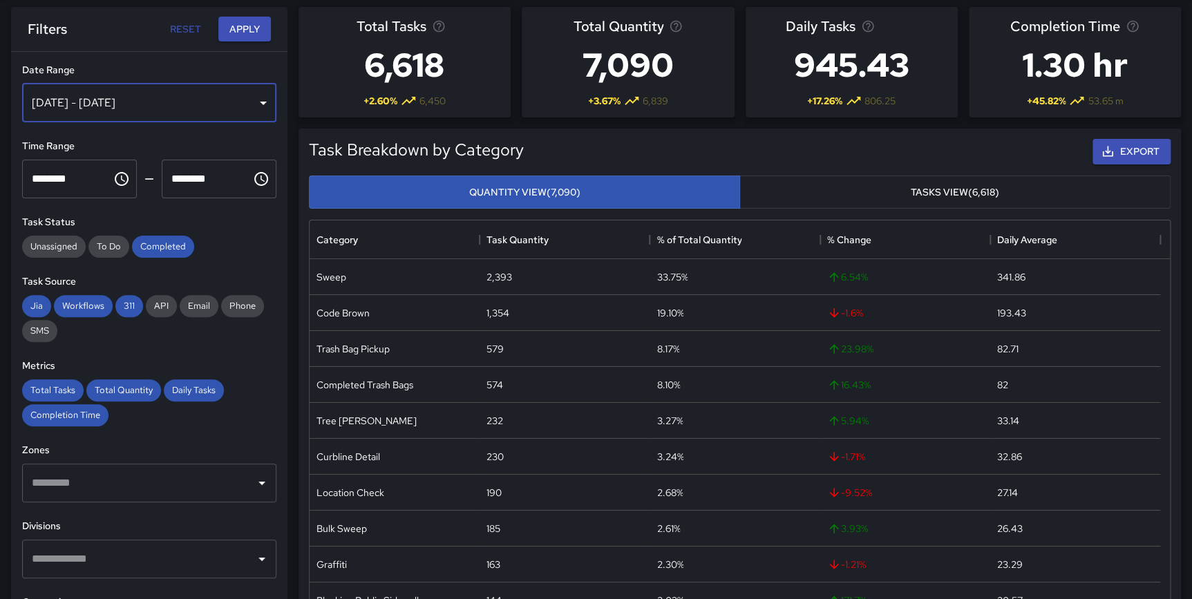
click at [180, 104] on div "[DATE] - [DATE]" at bounding box center [149, 103] width 254 height 39
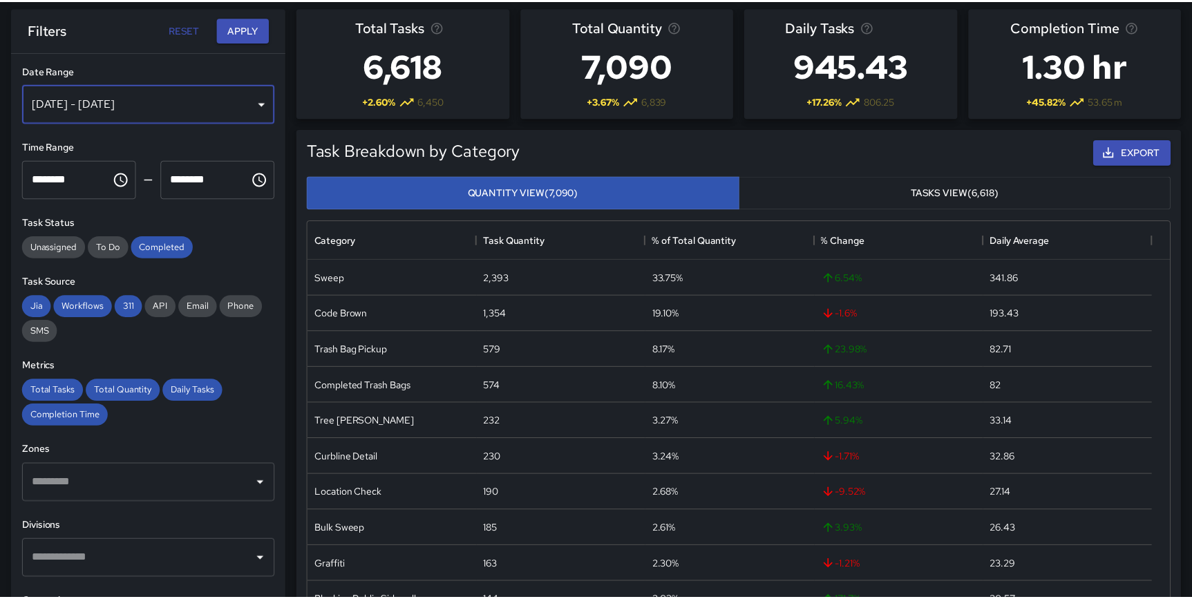
scroll to position [505, 851]
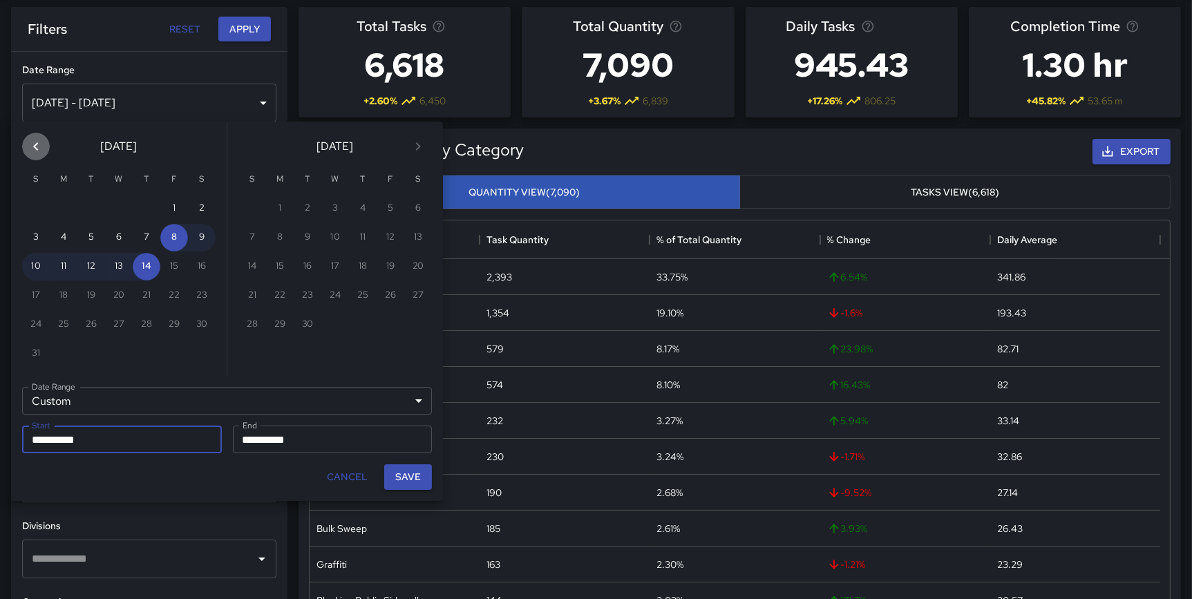
click at [37, 150] on icon "Previous month" at bounding box center [35, 146] width 5 height 8
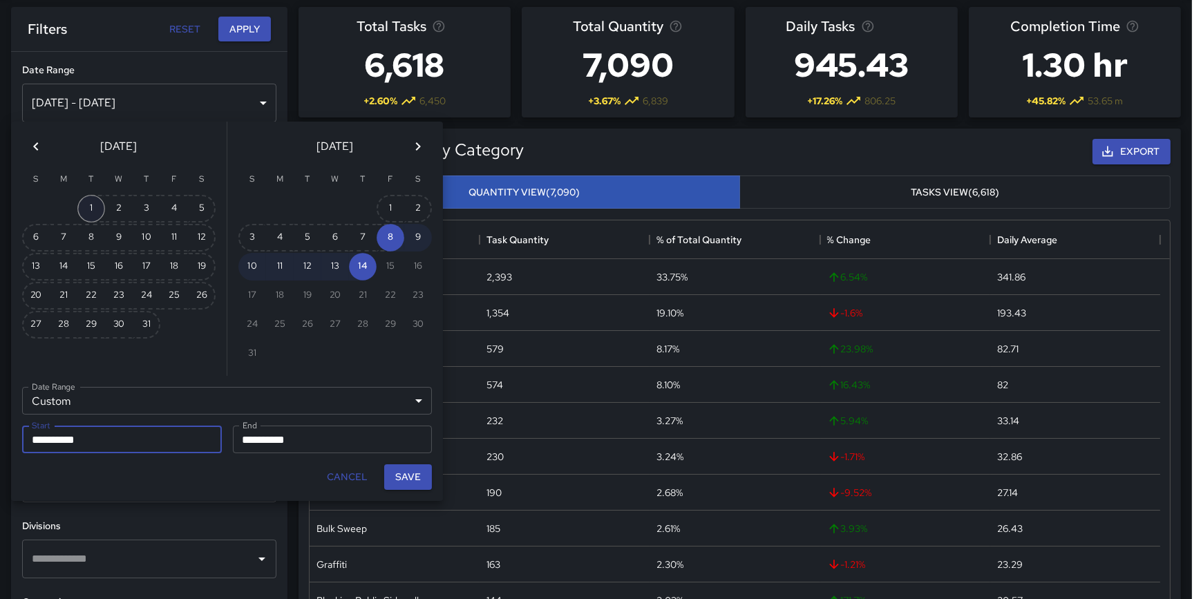
click at [88, 207] on button "1" at bounding box center [91, 209] width 28 height 28
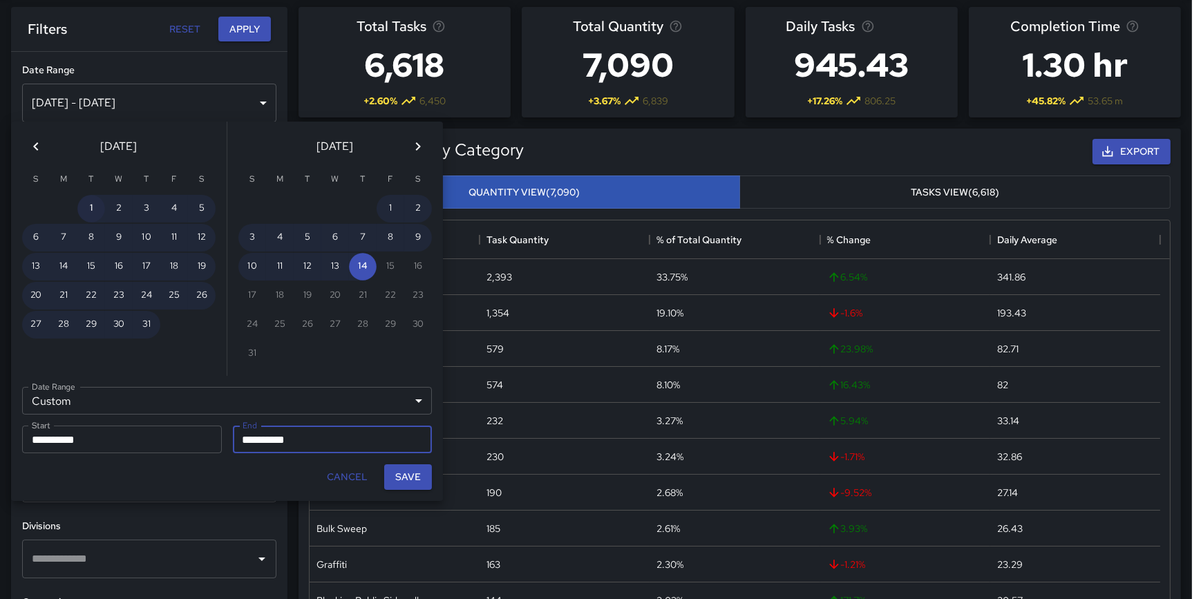
type input "**********"
click at [144, 317] on button "31" at bounding box center [147, 325] width 28 height 28
type input "**********"
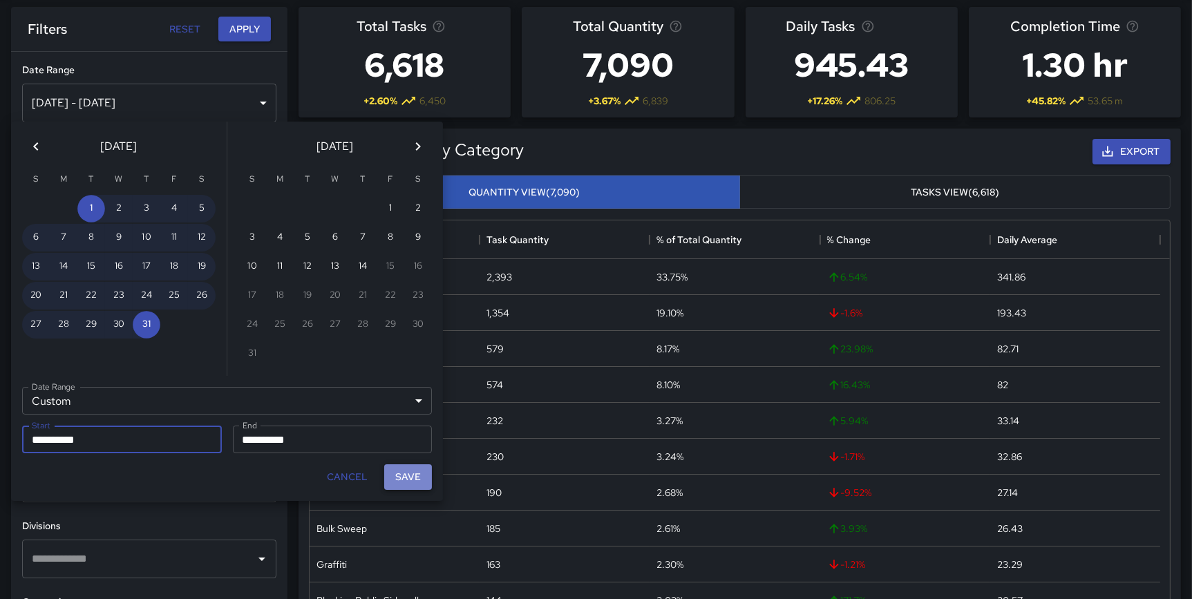
click at [407, 473] on button "Save" at bounding box center [408, 477] width 48 height 26
type input "**********"
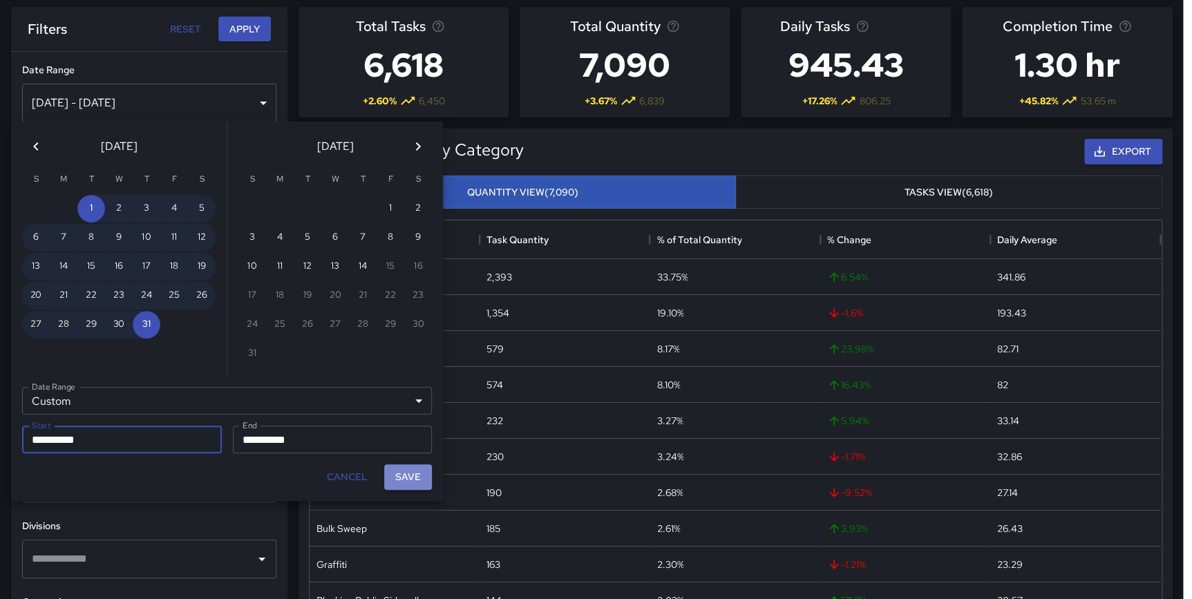
scroll to position [505, 850]
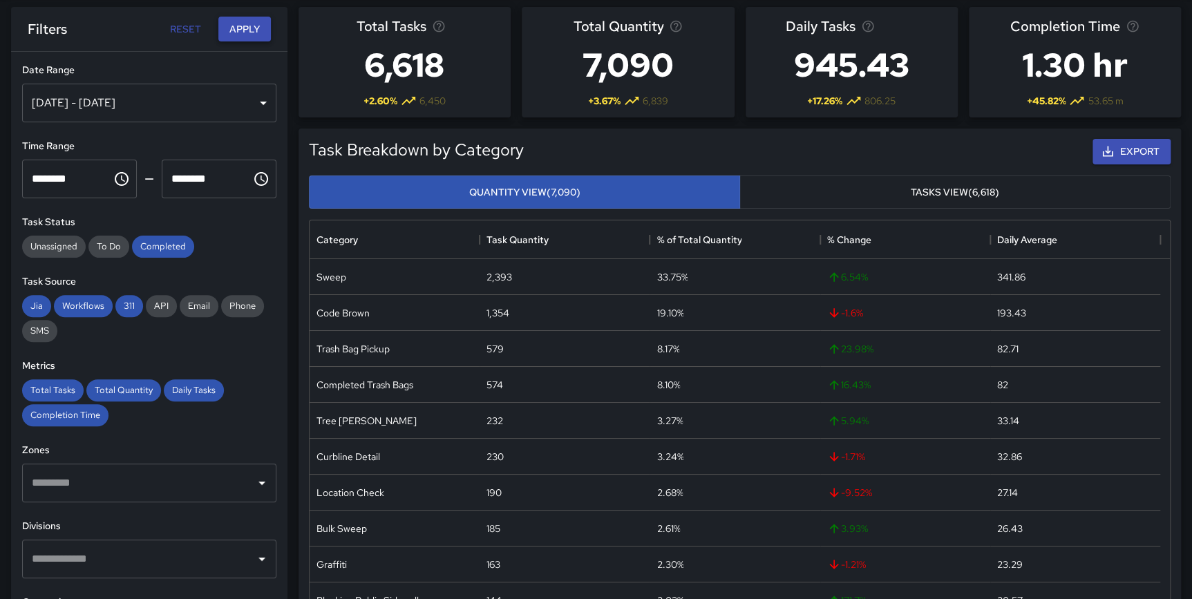
click at [229, 26] on button "Apply" at bounding box center [244, 30] width 53 height 26
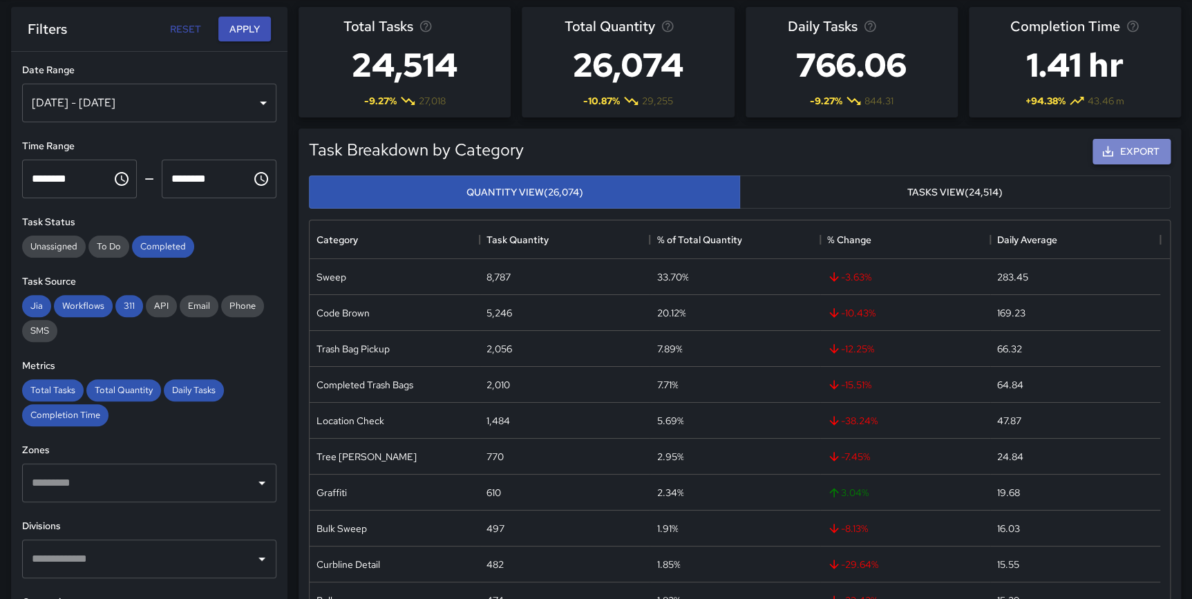
click at [1120, 151] on button "Export" at bounding box center [1132, 152] width 78 height 26
click at [1147, 75] on div "Completion Time 1.41 hr + 94.38 % 43.46 m" at bounding box center [1075, 62] width 212 height 111
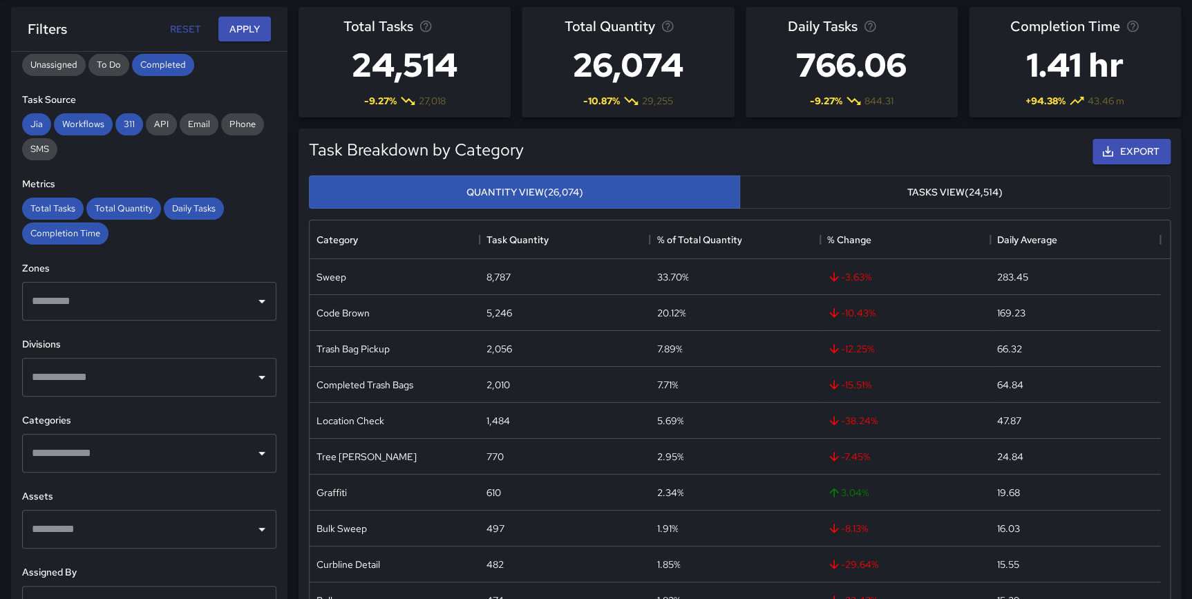
scroll to position [198, 0]
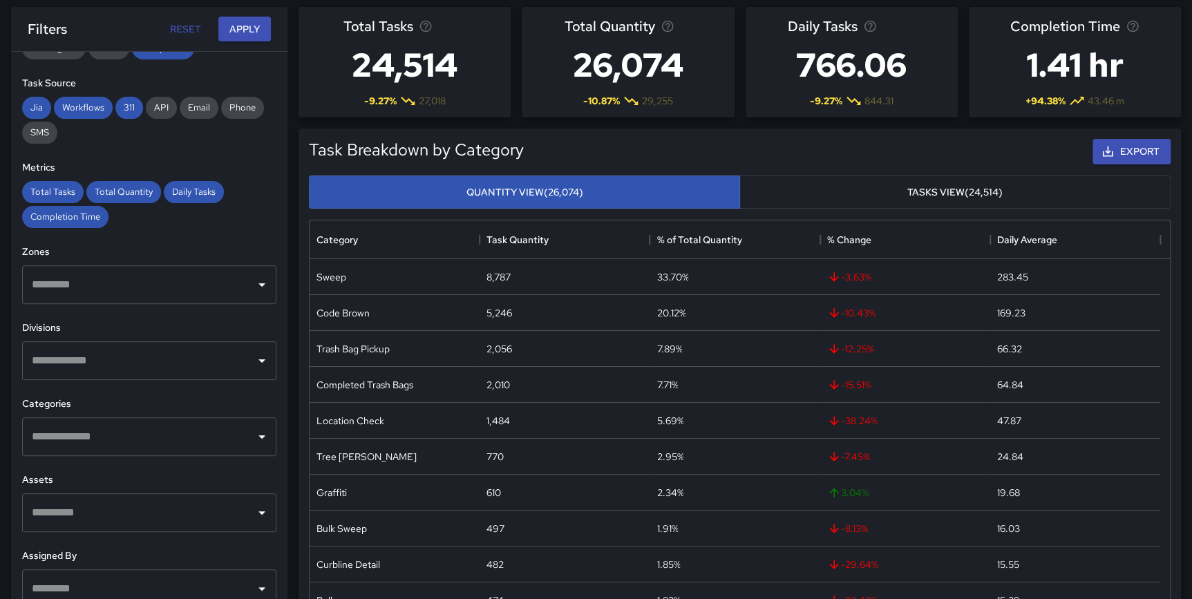
click at [142, 431] on input "text" at bounding box center [138, 437] width 221 height 26
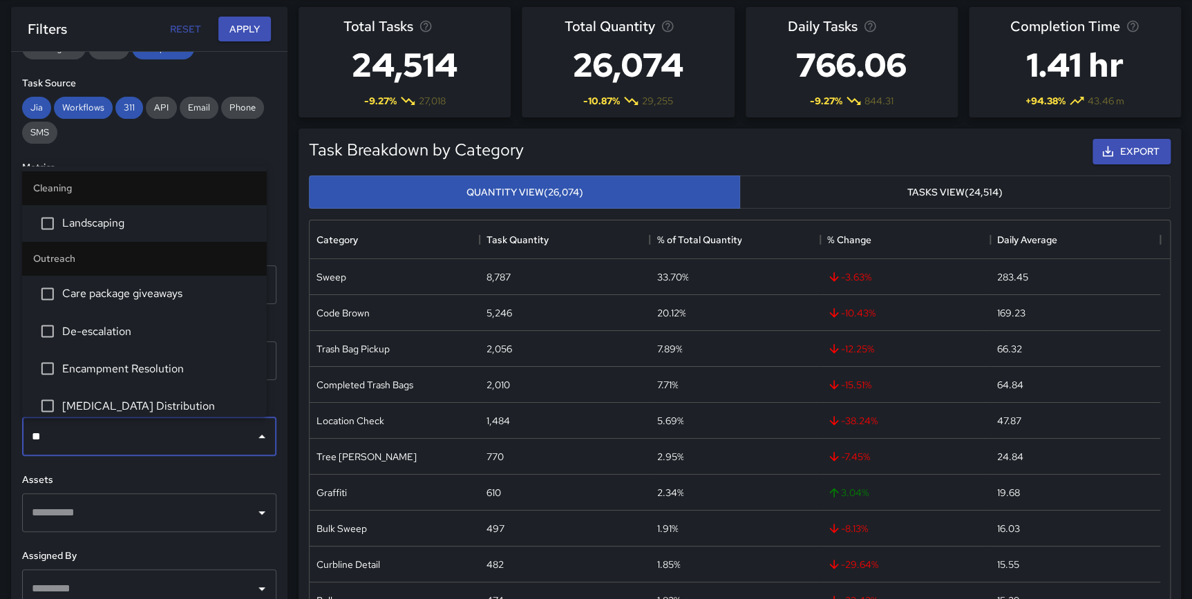
type input "*"
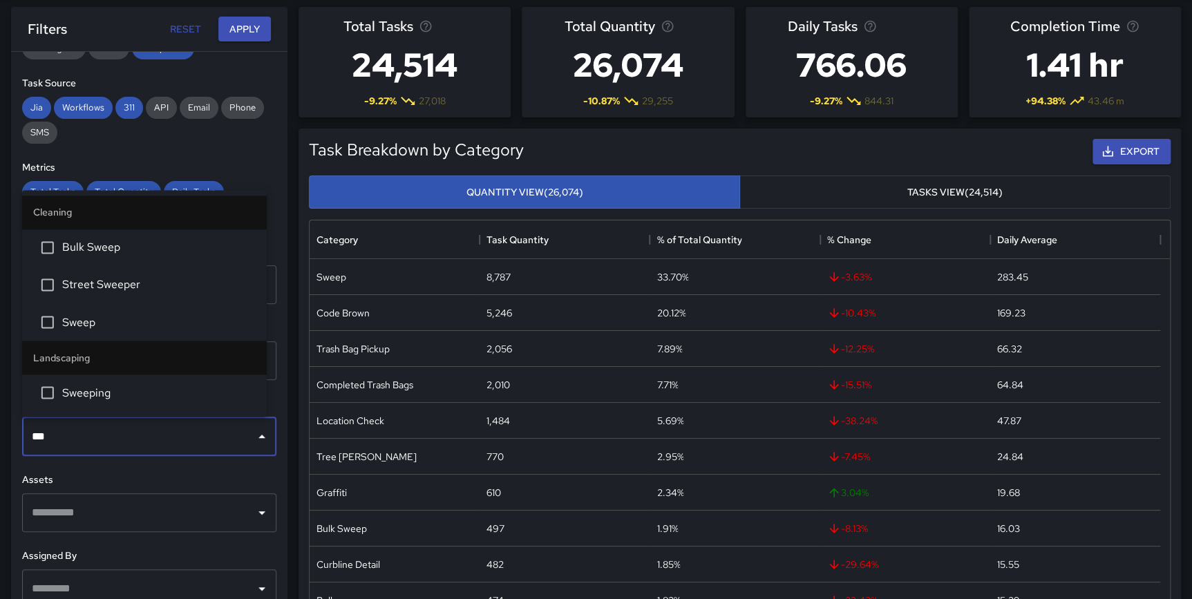
type input "****"
click at [113, 316] on span "Sweep" at bounding box center [159, 322] width 194 height 17
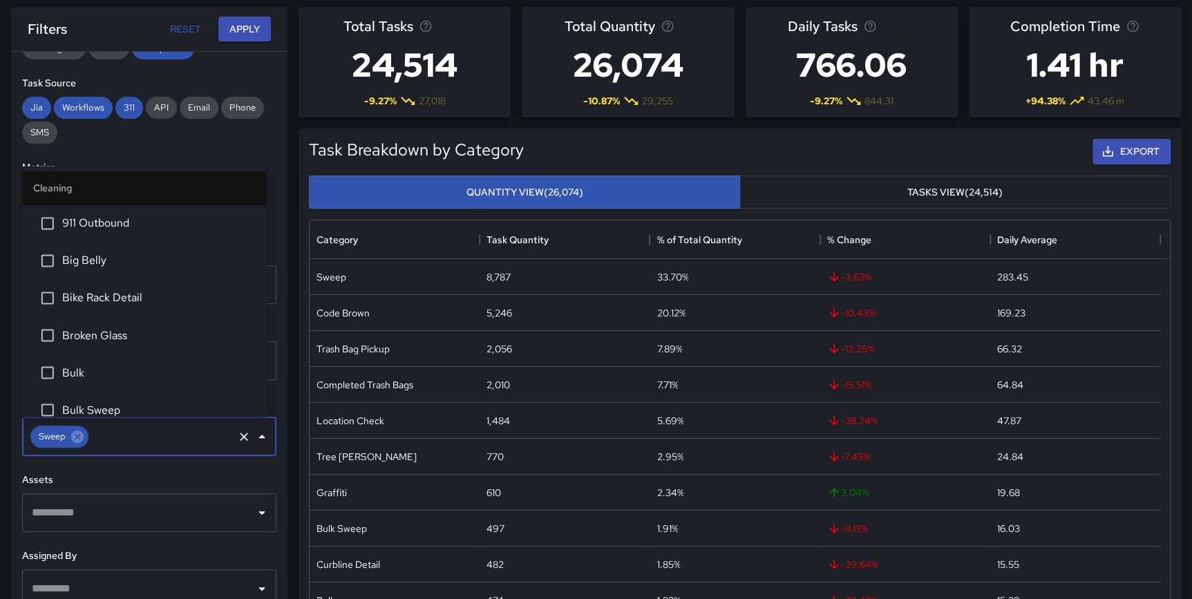
scroll to position [869, 0]
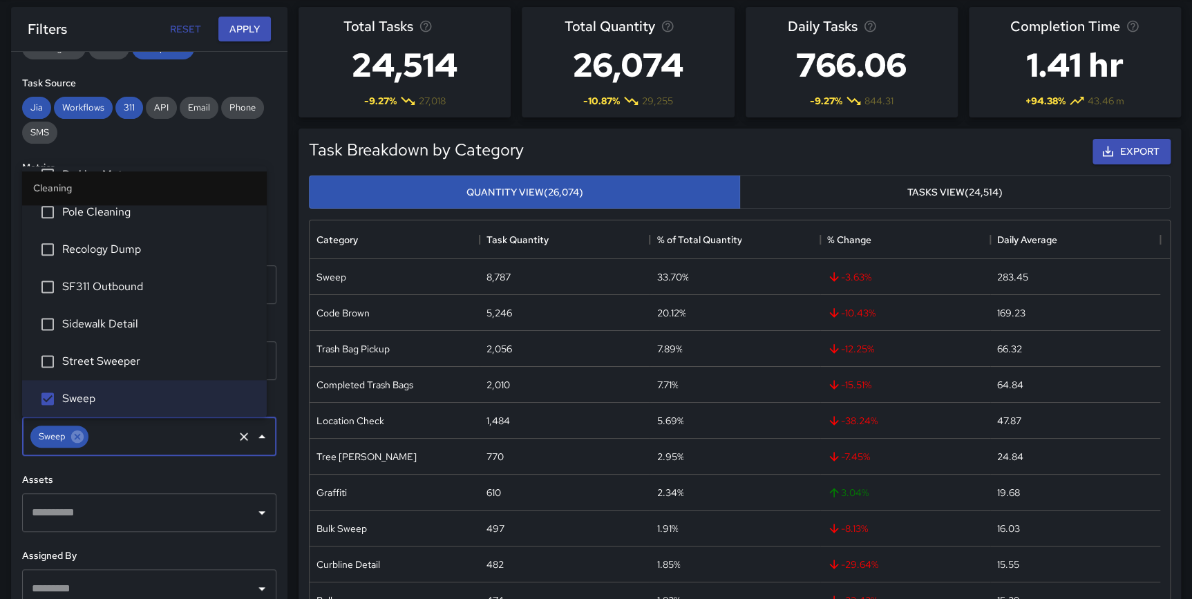
click at [276, 323] on div "**********" at bounding box center [149, 329] width 276 height 554
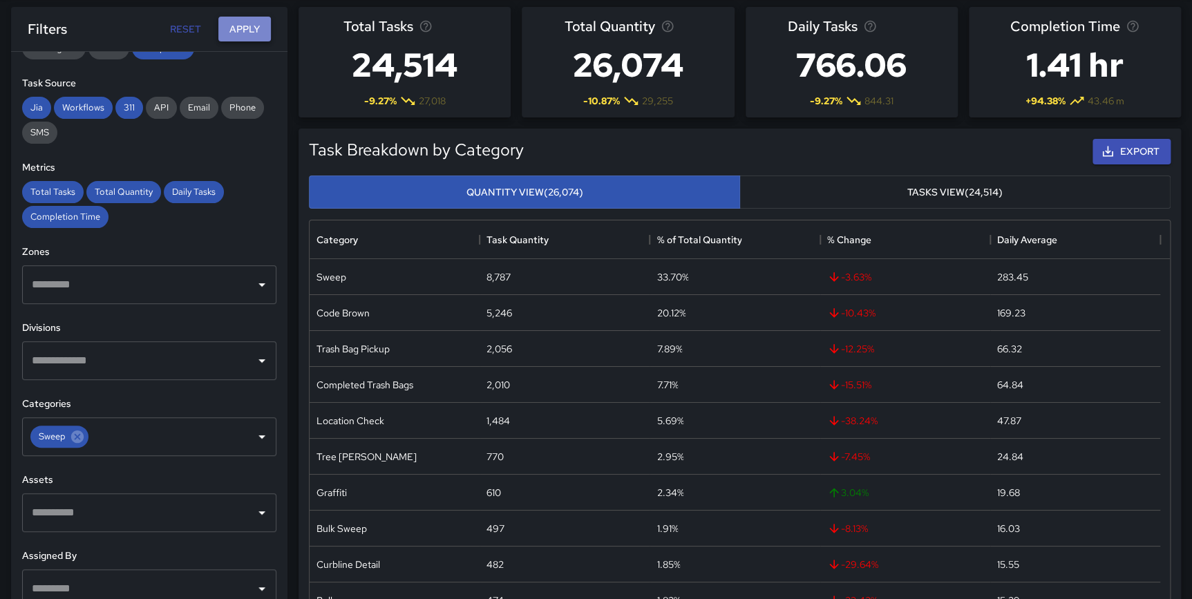
click at [247, 29] on button "Apply" at bounding box center [244, 30] width 53 height 26
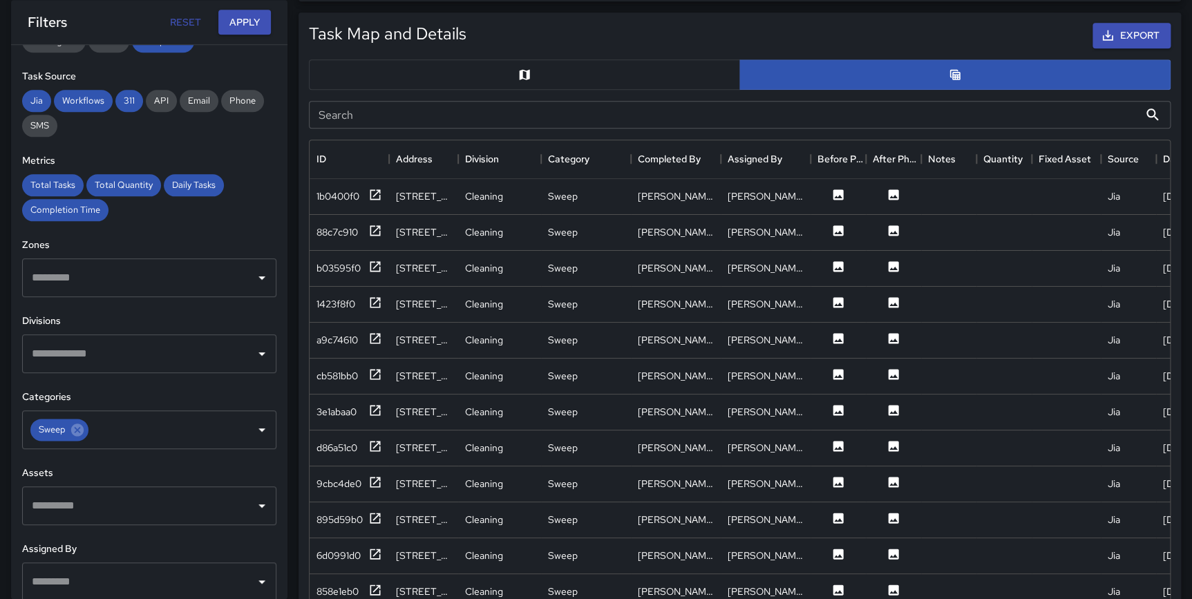
scroll to position [695, 0]
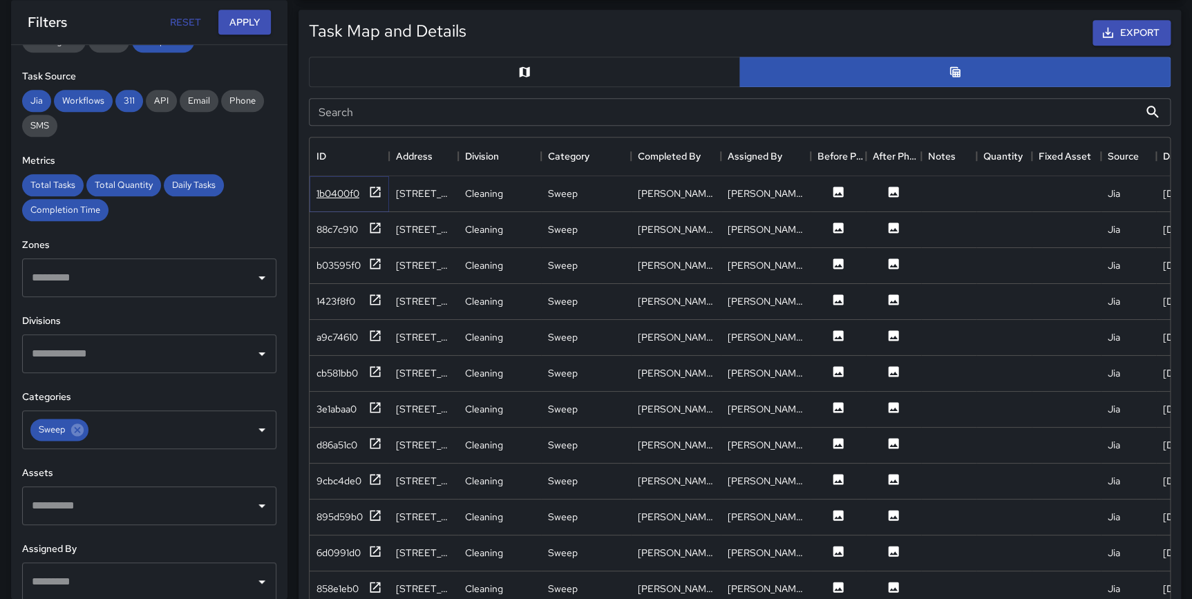
click at [373, 191] on icon at bounding box center [375, 192] width 14 height 14
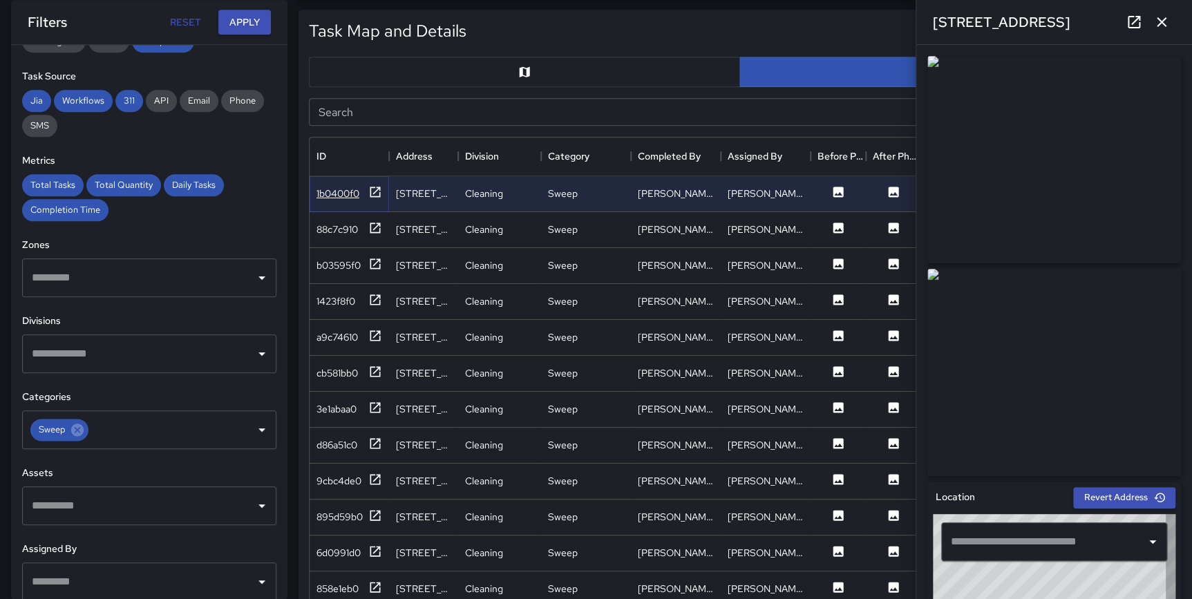
type input "**********"
click at [1169, 21] on icon "button" at bounding box center [1161, 22] width 17 height 17
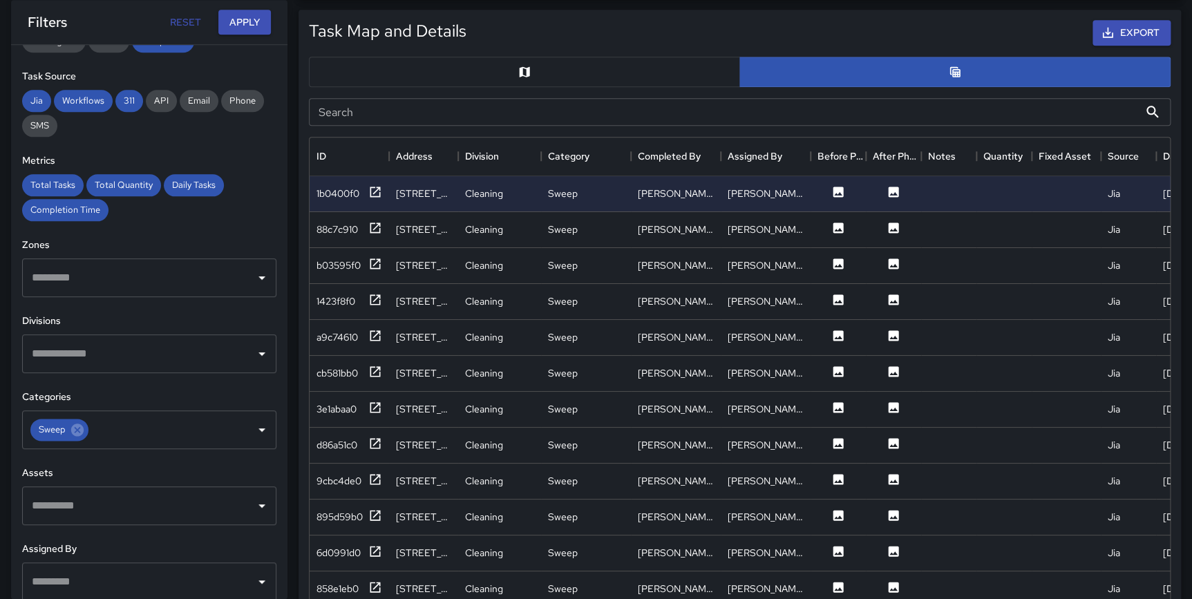
click at [500, 72] on button "button" at bounding box center [524, 72] width 431 height 30
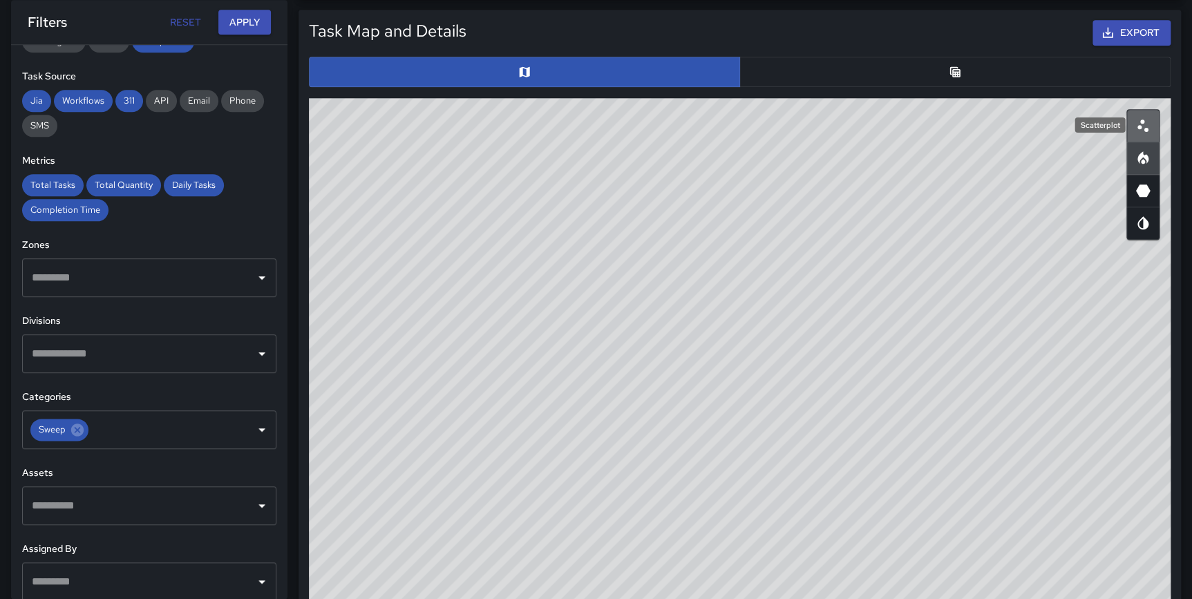
click at [1144, 130] on icon "Scatterplot" at bounding box center [1143, 125] width 17 height 17
